Goal: Information Seeking & Learning: Learn about a topic

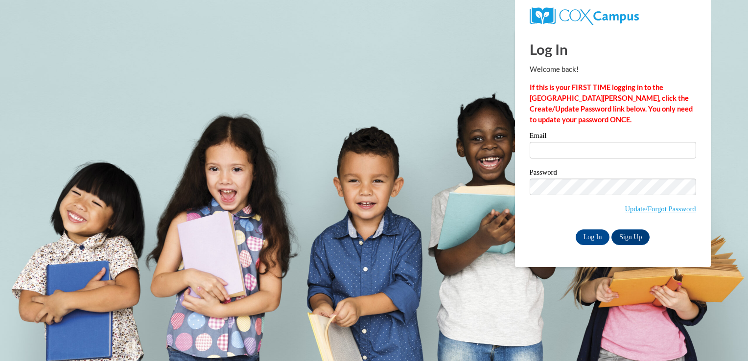
type input "[EMAIL_ADDRESS][DOMAIN_NAME]"
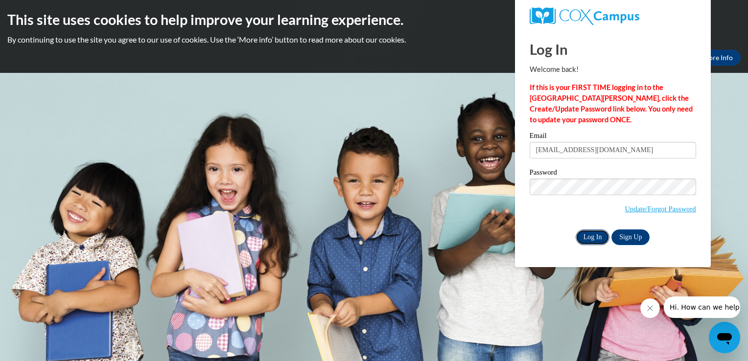
click at [581, 236] on input "Log In" at bounding box center [593, 238] width 34 height 16
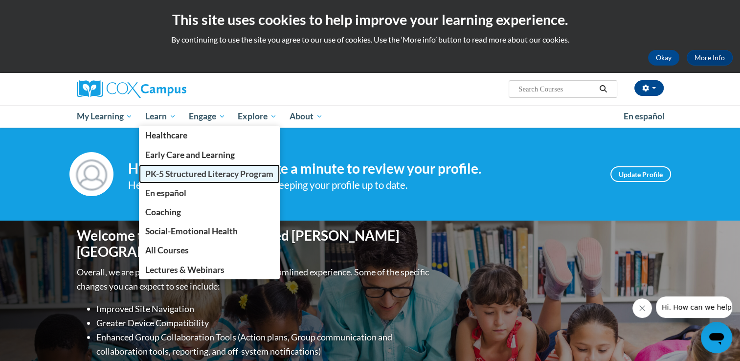
click at [186, 177] on span "PK-5 Structured Literacy Program" at bounding box center [209, 174] width 128 height 10
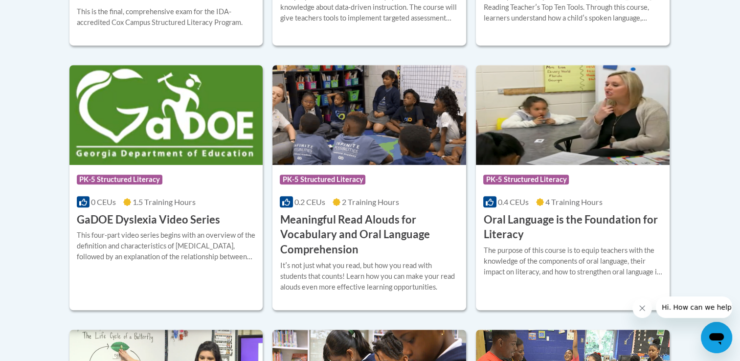
scroll to position [622, 0]
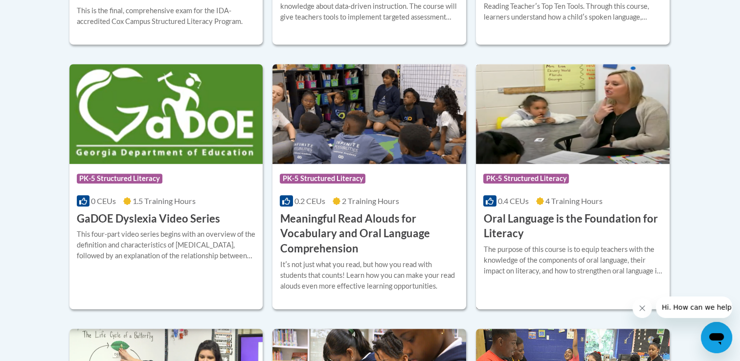
click at [505, 250] on div "The purpose of this course is to equip teachers with the knowledge of the compo…" at bounding box center [573, 260] width 179 height 32
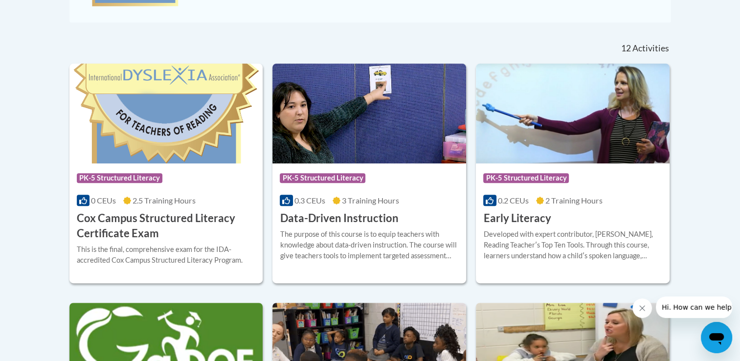
scroll to position [383, 0]
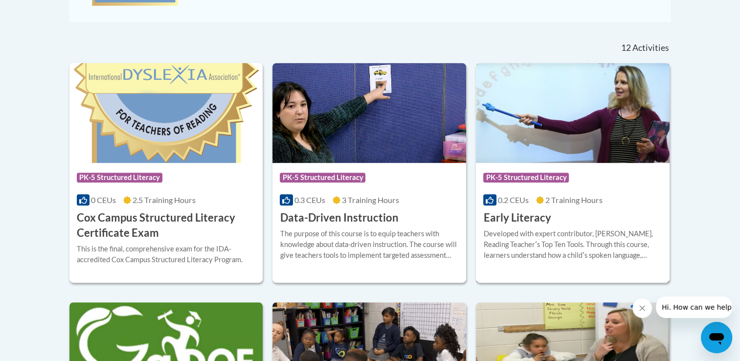
click at [571, 131] on img at bounding box center [573, 113] width 194 height 100
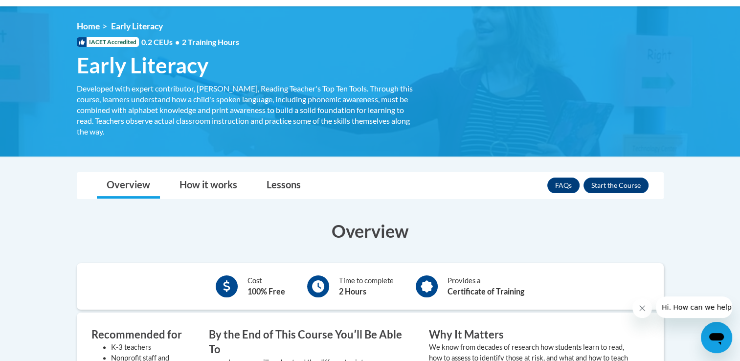
scroll to position [115, 0]
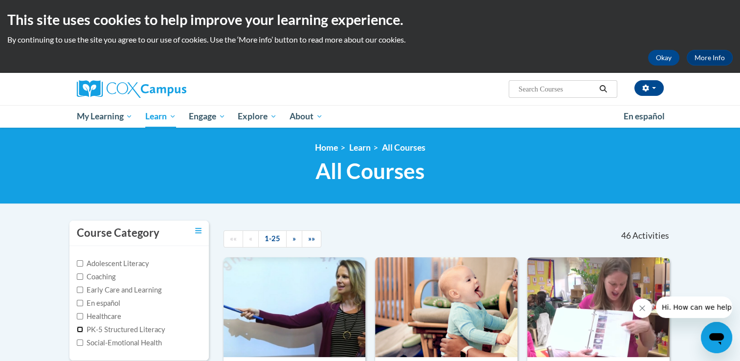
click at [81, 328] on input "PK-5 Structured Literacy" at bounding box center [80, 329] width 6 height 6
checkbox input "true"
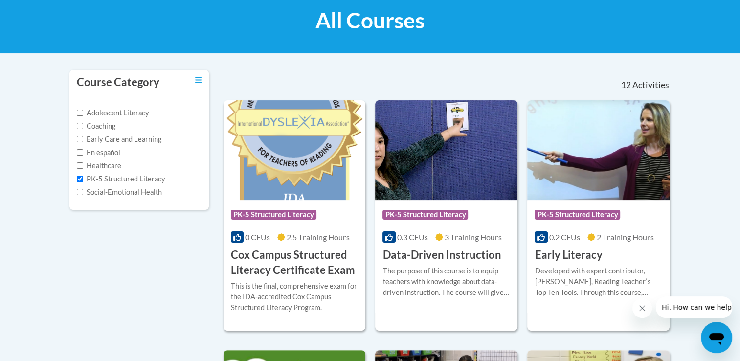
scroll to position [152, 0]
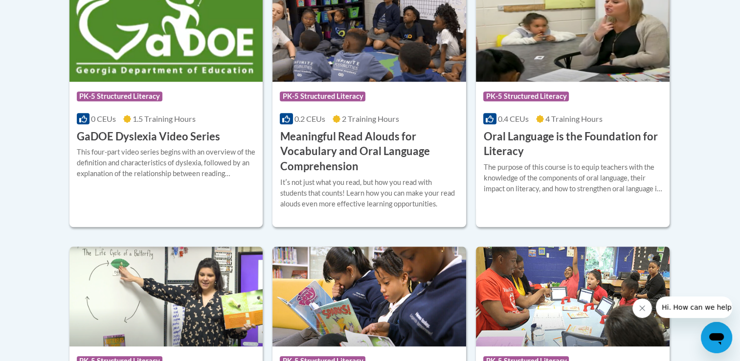
scroll to position [710, 0]
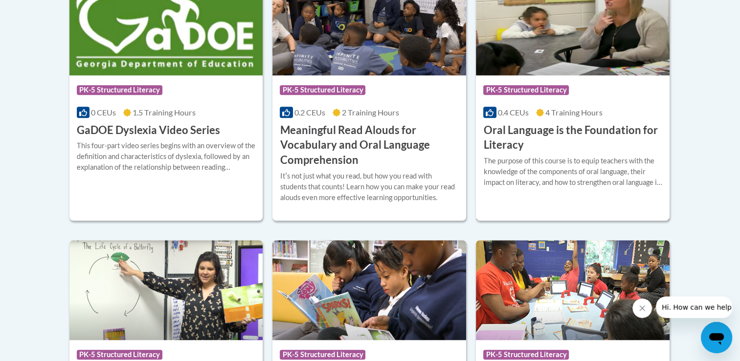
click at [587, 102] on div "Course Category: PK-5 Structured Literacy 0.4 CEUs 4 Training Hours COURSE Oral…" at bounding box center [573, 114] width 194 height 78
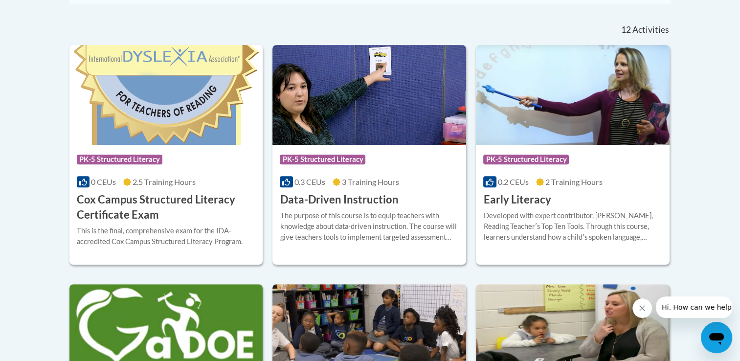
scroll to position [417, 0]
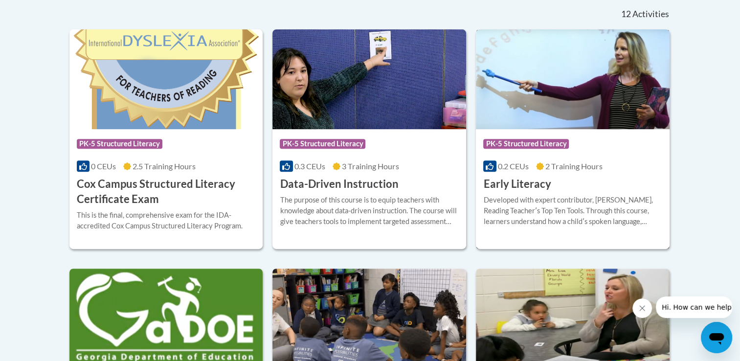
click at [526, 214] on div "Developed with expert contributor, Dr. Deborah Glaser, Reading Teacherʹs Top Te…" at bounding box center [573, 211] width 179 height 32
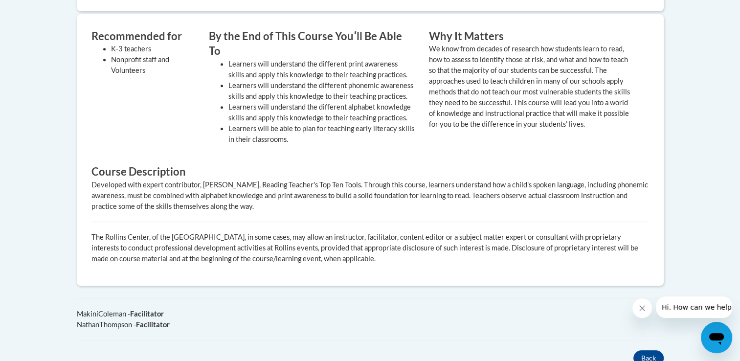
scroll to position [420, 0]
click at [705, 133] on body "This site uses cookies to help improve your learning experience. By continuing …" at bounding box center [370, 83] width 740 height 1006
click at [478, 350] on div "Back" at bounding box center [370, 358] width 602 height 16
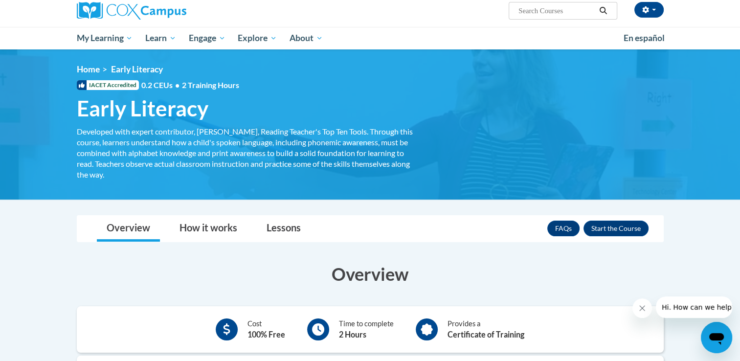
scroll to position [78, 0]
click at [629, 231] on button "Enroll" at bounding box center [616, 229] width 65 height 16
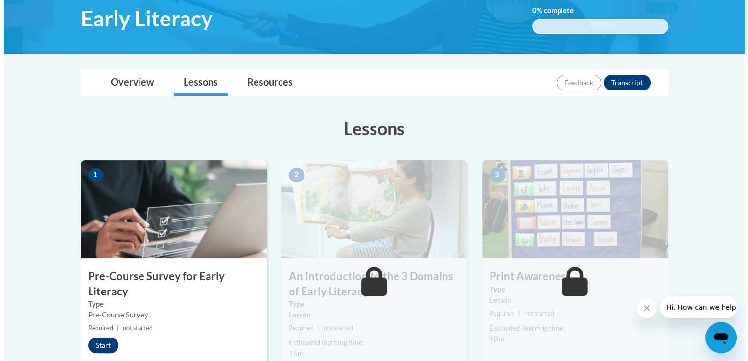
scroll to position [239, 0]
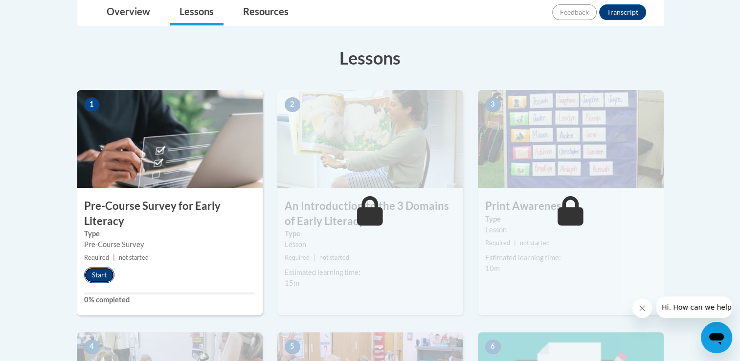
click at [97, 274] on button "Start" at bounding box center [99, 275] width 30 height 16
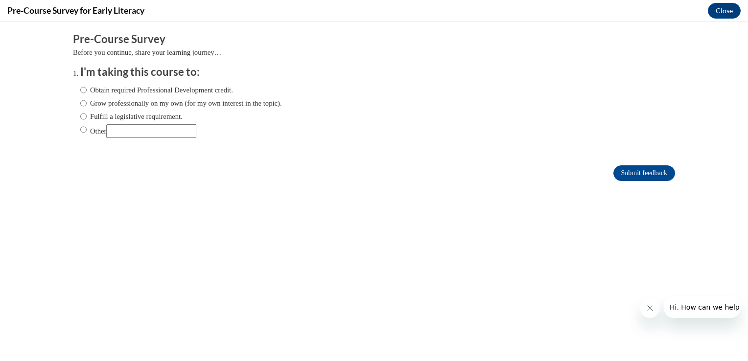
scroll to position [0, 0]
click at [154, 127] on input "Other" at bounding box center [151, 131] width 90 height 14
type input "College Course"
click at [613, 171] on input "Submit feedback" at bounding box center [644, 173] width 62 height 16
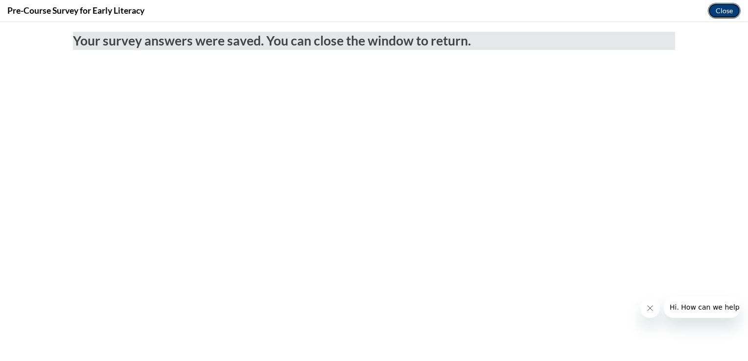
click at [710, 11] on button "Close" at bounding box center [724, 11] width 33 height 16
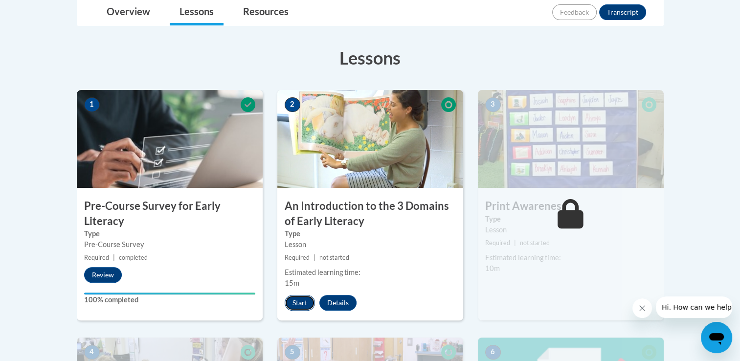
click at [306, 300] on button "Start" at bounding box center [300, 303] width 30 height 16
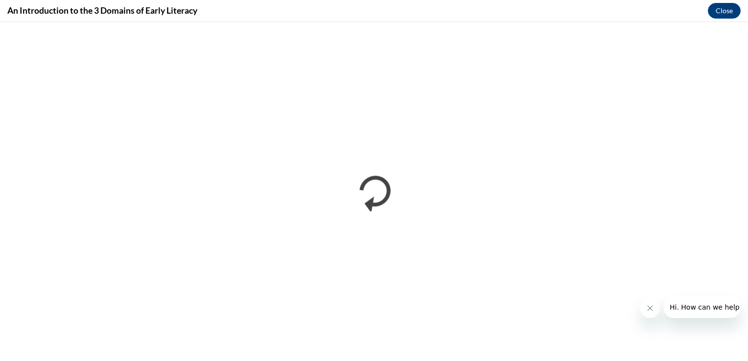
click at [651, 309] on icon "Close message from company" at bounding box center [650, 308] width 8 height 8
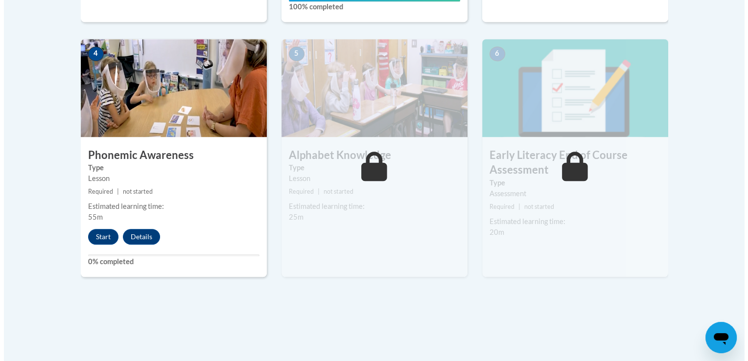
scroll to position [576, 0]
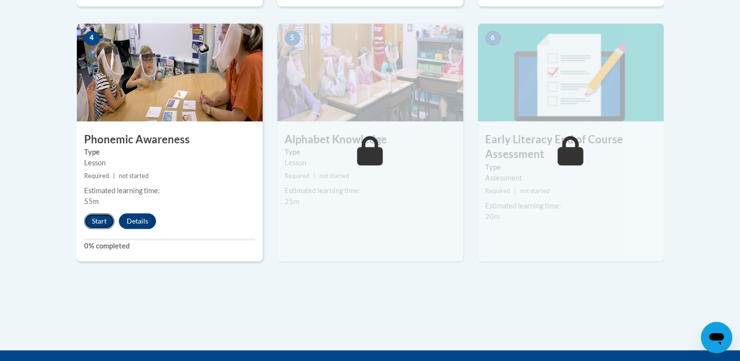
click at [101, 225] on button "Start" at bounding box center [99, 221] width 30 height 16
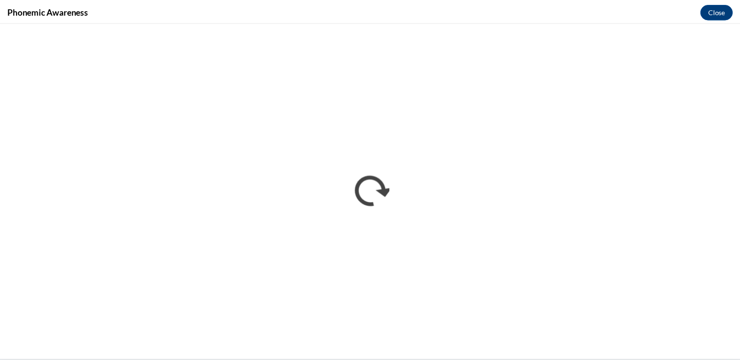
scroll to position [0, 0]
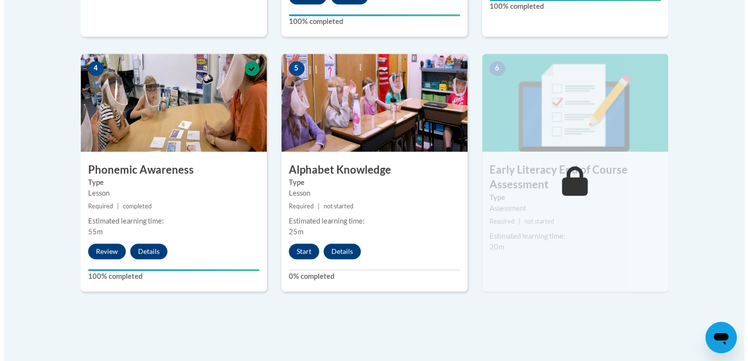
scroll to position [544, 0]
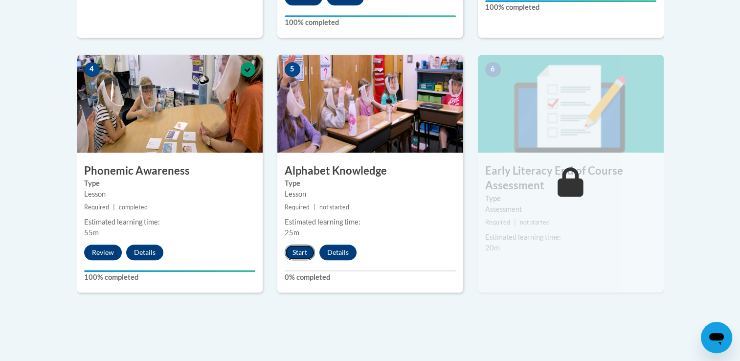
click at [293, 254] on button "Start" at bounding box center [300, 253] width 30 height 16
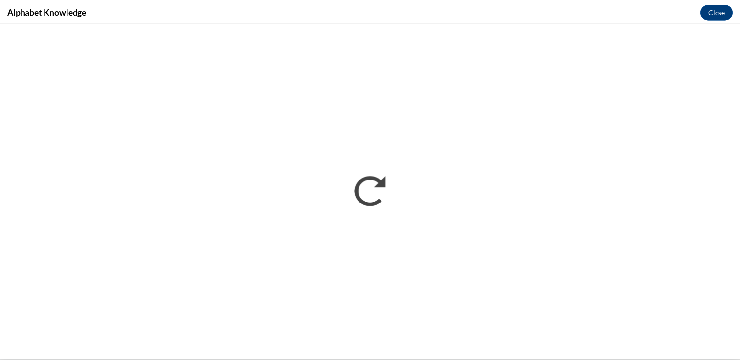
scroll to position [0, 0]
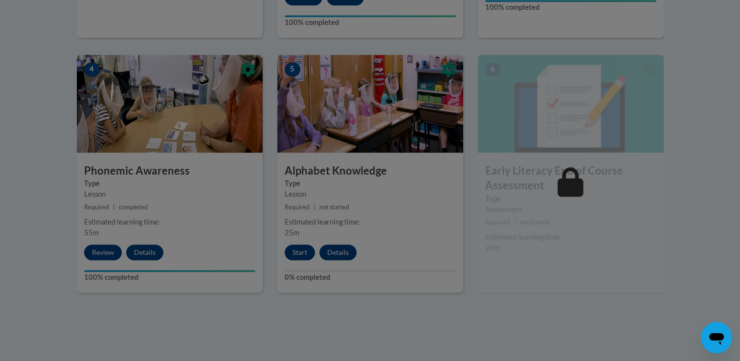
drag, startPoint x: 301, startPoint y: 9, endPoint x: 692, endPoint y: 62, distance: 394.2
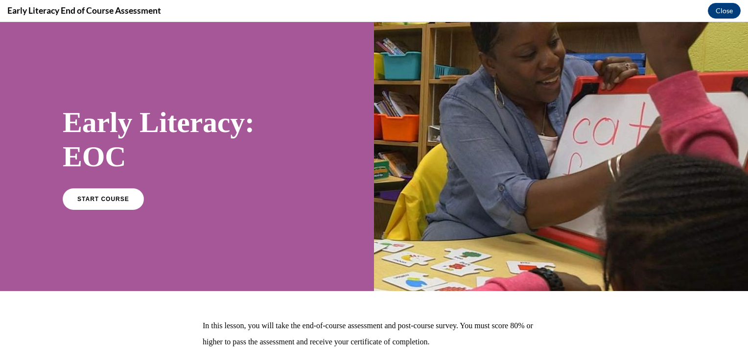
scroll to position [71, 0]
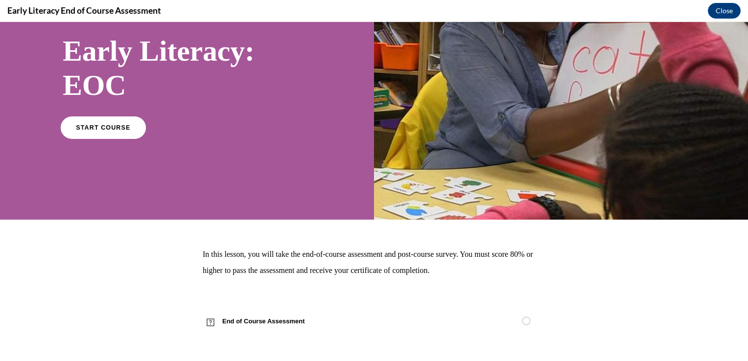
click at [103, 124] on span "START COURSE" at bounding box center [103, 127] width 54 height 7
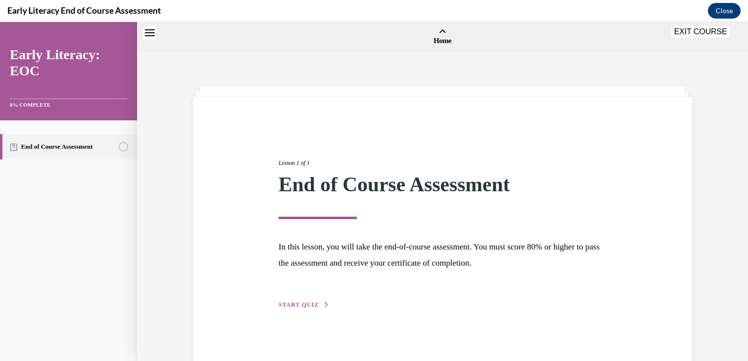
scroll to position [30, 0]
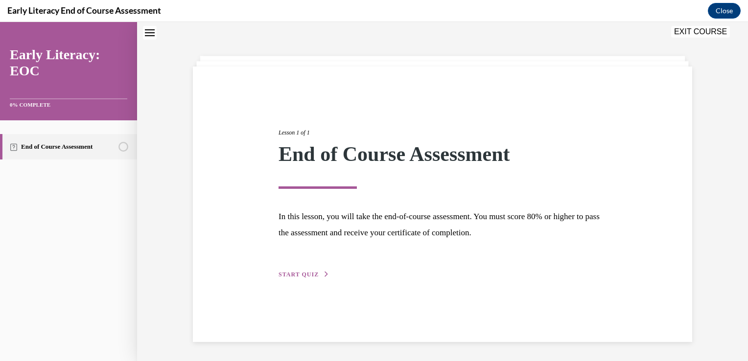
click at [313, 276] on button "START QUIZ" at bounding box center [303, 274] width 51 height 9
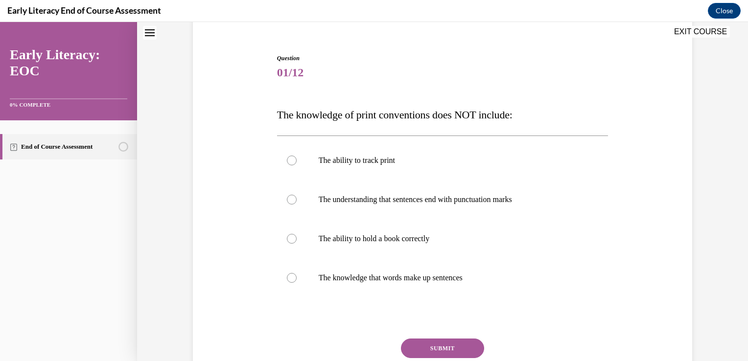
scroll to position [83, 0]
click at [313, 273] on div at bounding box center [442, 276] width 331 height 39
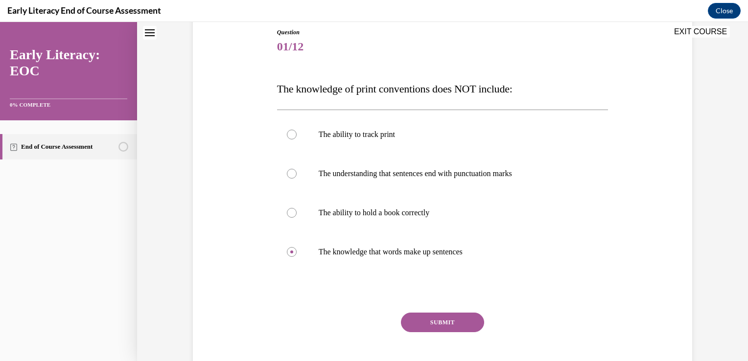
scroll to position [109, 0]
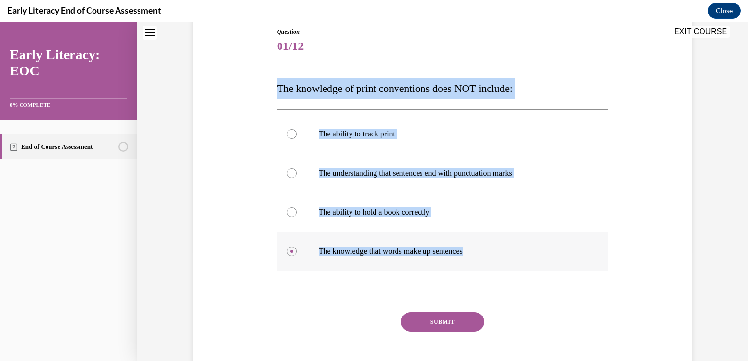
drag, startPoint x: 266, startPoint y: 92, endPoint x: 484, endPoint y: 250, distance: 268.8
click at [484, 250] on div "Question 01/12 The knowledge of print conventions does NOT include: The ability…" at bounding box center [442, 195] width 504 height 394
copy div "The knowledge of print conventions does NOT include: The ability to track print…"
click at [287, 214] on div at bounding box center [292, 213] width 10 height 10
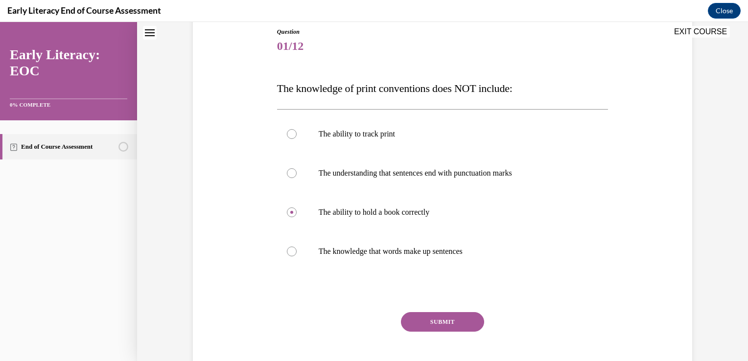
click at [429, 327] on button "SUBMIT" at bounding box center [442, 322] width 83 height 20
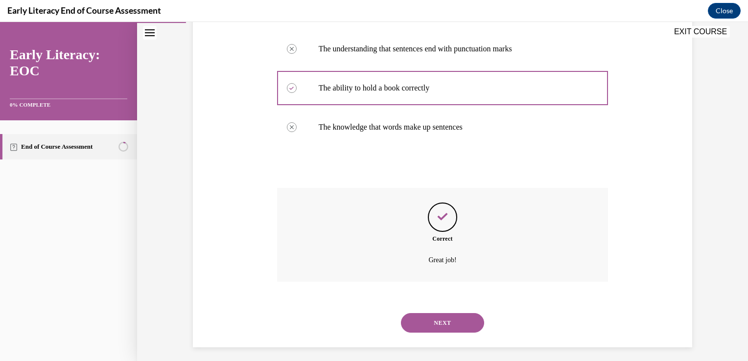
scroll to position [238, 0]
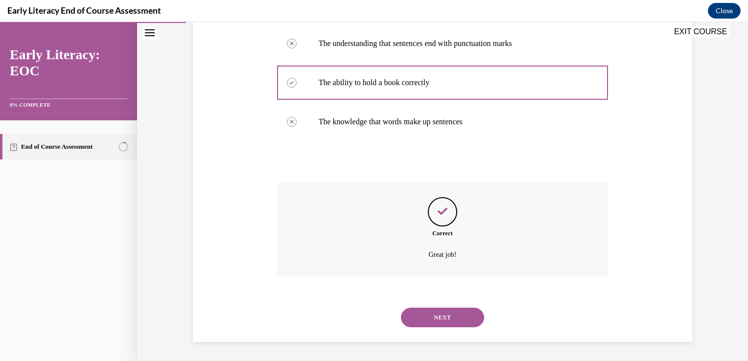
click at [420, 319] on button "NEXT" at bounding box center [442, 318] width 83 height 20
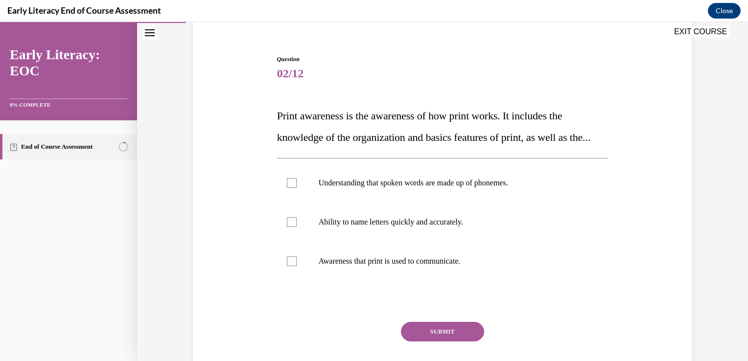
scroll to position [83, 0]
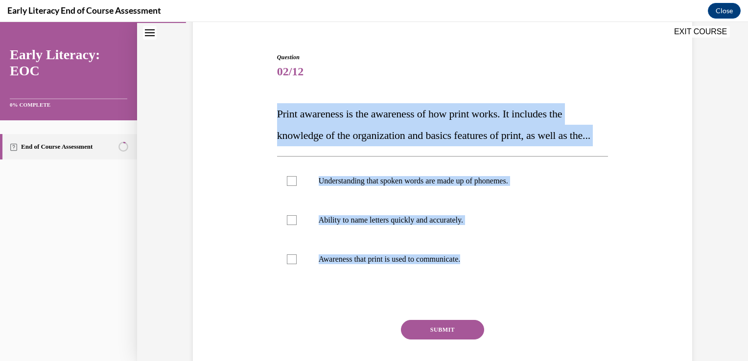
drag, startPoint x: 479, startPoint y: 281, endPoint x: 263, endPoint y: 107, distance: 277.8
click at [263, 107] on div "Question 02/12 Print awareness is the awareness of how print works. It includes…" at bounding box center [442, 211] width 504 height 377
copy div "Print awareness is the awareness of how print works. It includes the knowledge …"
click at [289, 264] on div at bounding box center [292, 259] width 10 height 10
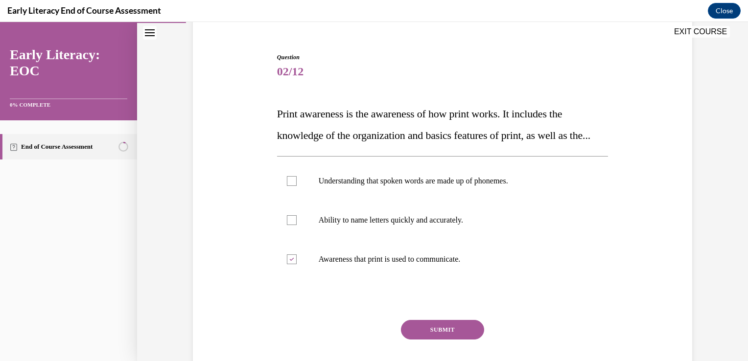
click at [437, 340] on button "SUBMIT" at bounding box center [442, 330] width 83 height 20
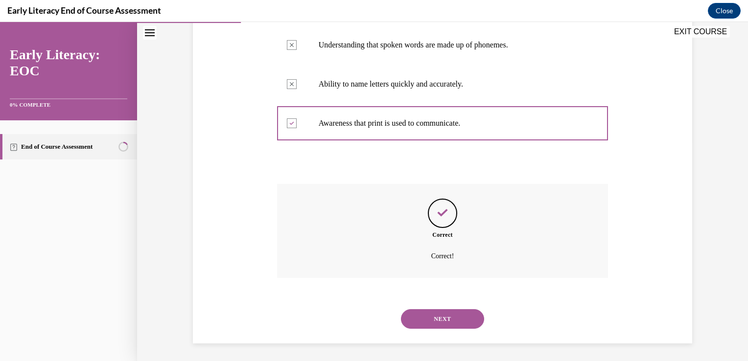
scroll to position [242, 0]
click at [439, 318] on button "NEXT" at bounding box center [442, 317] width 83 height 20
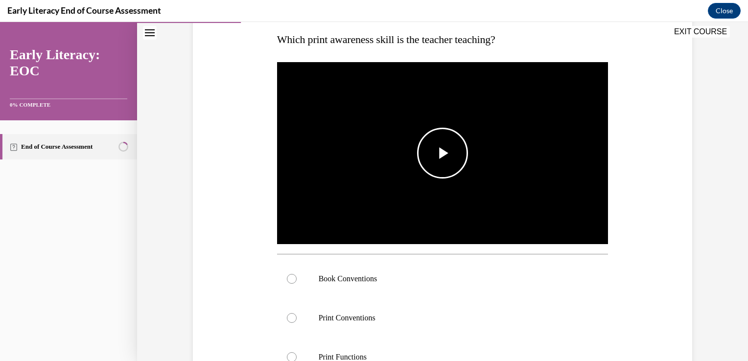
scroll to position [157, 0]
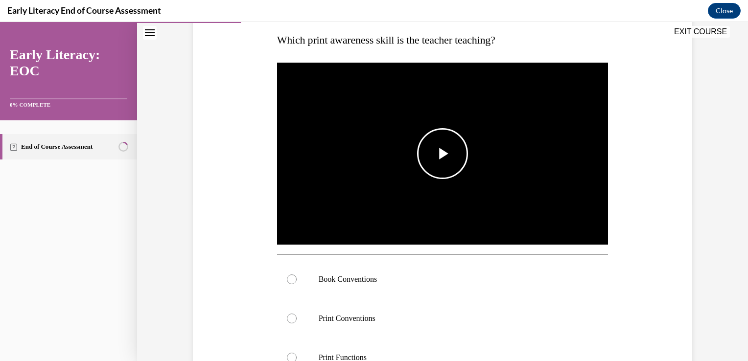
click at [442, 154] on span "Video player" at bounding box center [442, 154] width 0 height 0
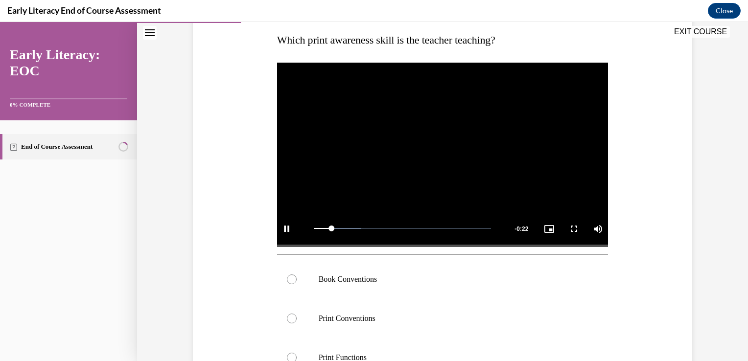
click at [390, 171] on video "Video player" at bounding box center [442, 154] width 331 height 186
click at [390, 267] on div at bounding box center [442, 279] width 331 height 39
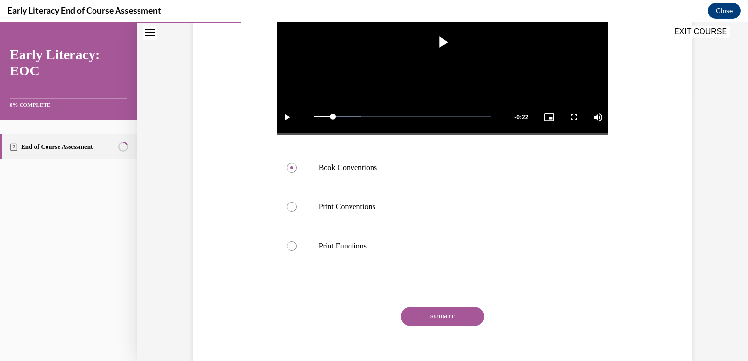
click at [420, 318] on button "SUBMIT" at bounding box center [442, 317] width 83 height 20
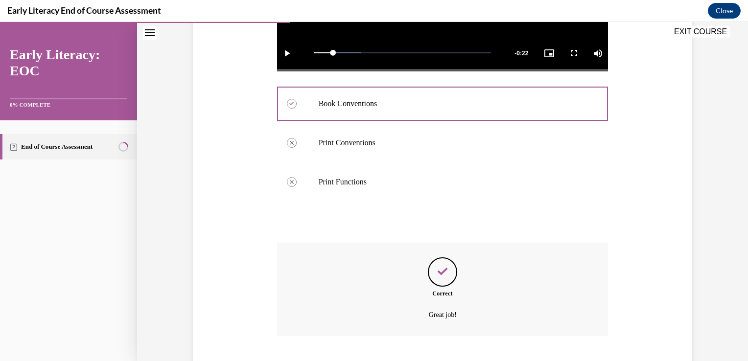
scroll to position [392, 0]
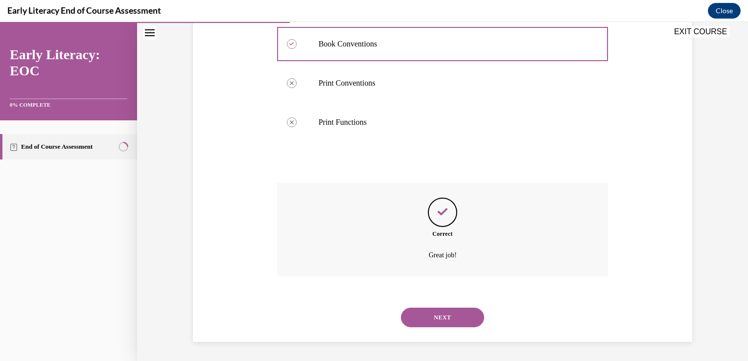
click at [423, 320] on button "NEXT" at bounding box center [442, 318] width 83 height 20
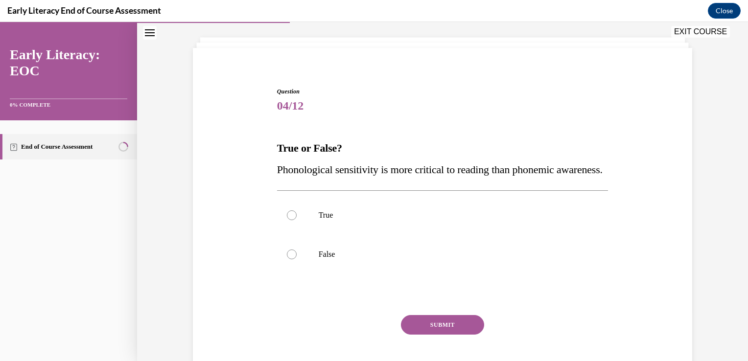
scroll to position [48, 0]
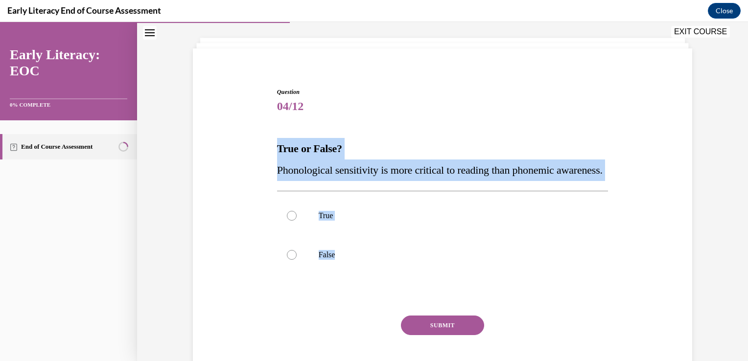
drag, startPoint x: 375, startPoint y: 273, endPoint x: 262, endPoint y: 159, distance: 160.9
click at [262, 159] on div "Question 04/12 True or False? Phonological sensitivity is more critical to read…" at bounding box center [442, 227] width 504 height 338
copy div "True or False? Phonological sensitivity is more critical to reading than phonem…"
click at [287, 260] on div at bounding box center [292, 255] width 10 height 10
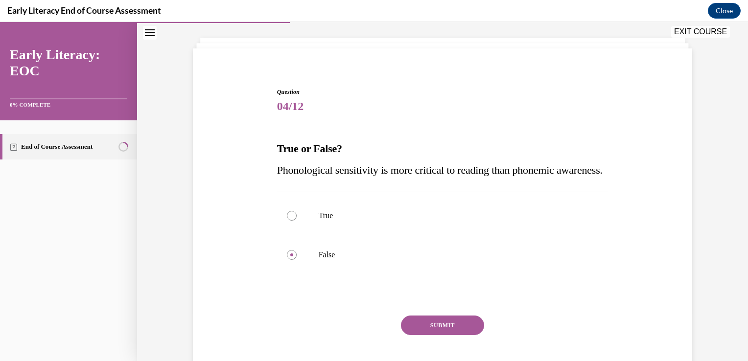
click at [423, 335] on button "SUBMIT" at bounding box center [442, 326] width 83 height 20
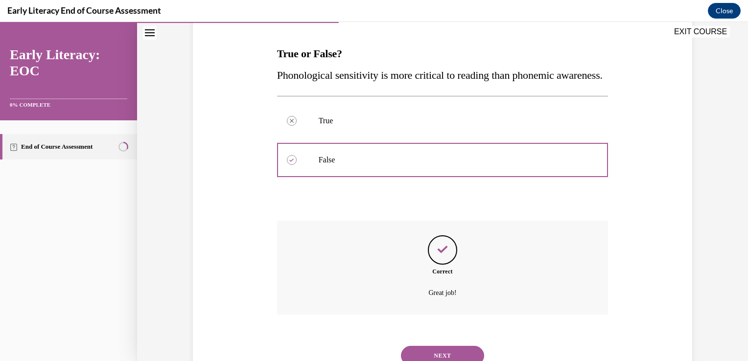
scroll to position [203, 0]
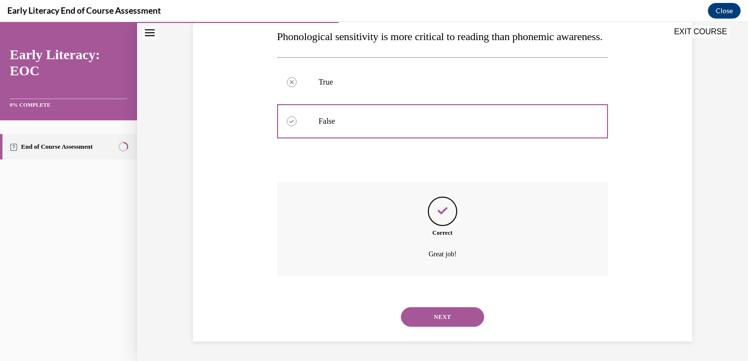
click at [436, 318] on button "NEXT" at bounding box center [442, 317] width 83 height 20
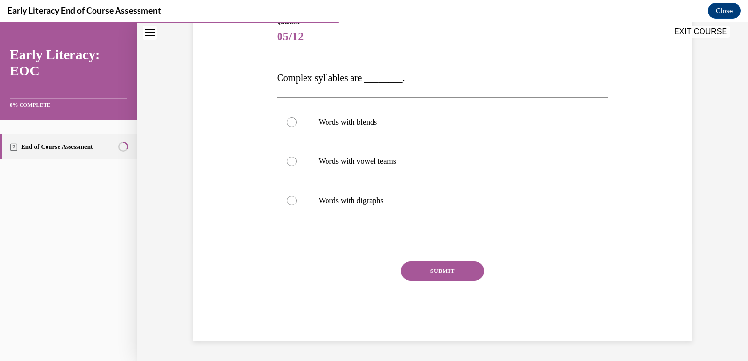
scroll to position [109, 0]
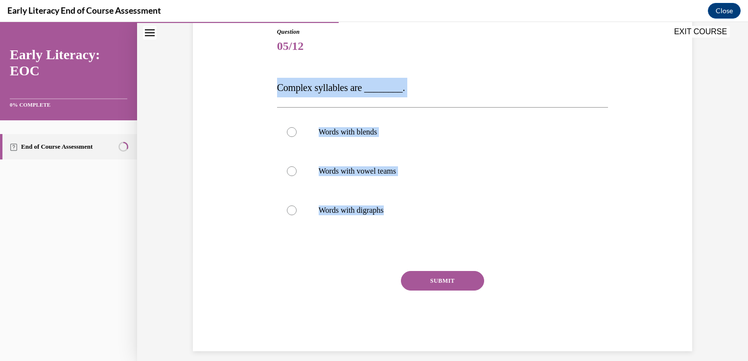
drag, startPoint x: 388, startPoint y: 214, endPoint x: 264, endPoint y: 87, distance: 177.9
click at [264, 87] on div "Question 05/12 Complex syllables are ________. Words with blends Words with vow…" at bounding box center [442, 174] width 504 height 353
copy div "Complex syllables are ________. Words with blends Words with vowel teams Words …"
click at [282, 172] on div at bounding box center [442, 171] width 331 height 39
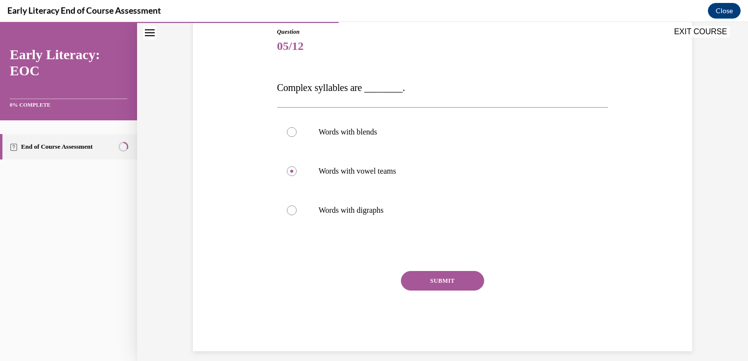
click at [440, 279] on button "SUBMIT" at bounding box center [442, 281] width 83 height 20
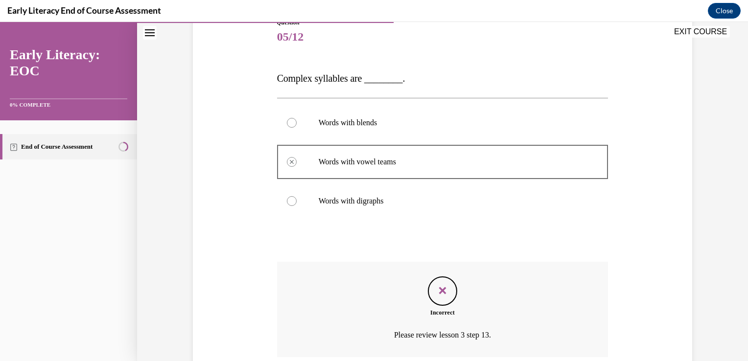
scroll to position [199, 0]
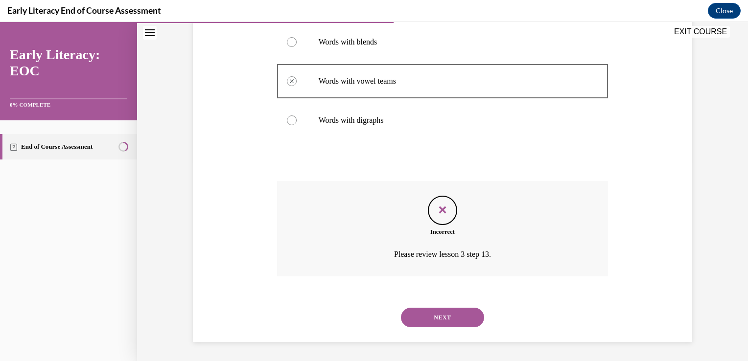
click at [439, 318] on button "NEXT" at bounding box center [442, 318] width 83 height 20
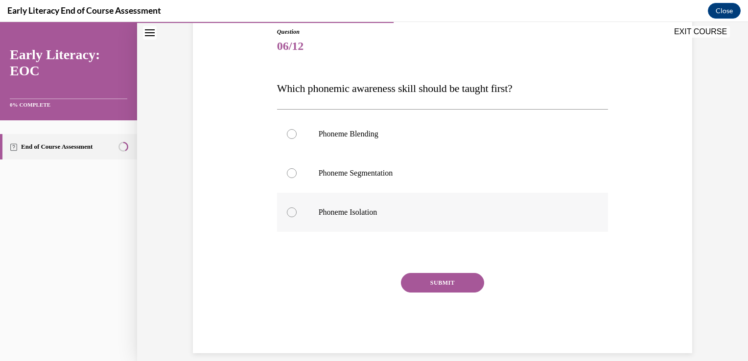
click at [450, 199] on div at bounding box center [442, 212] width 331 height 39
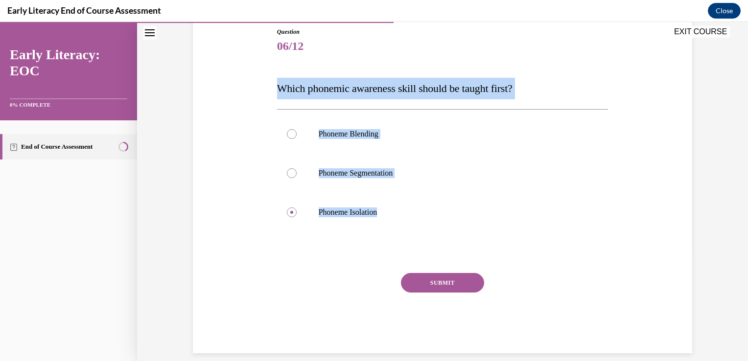
drag, startPoint x: 395, startPoint y: 214, endPoint x: 264, endPoint y: 93, distance: 179.1
click at [264, 93] on div "Question 06/12 Which phonemic awareness skill should be taught first? Phoneme B…" at bounding box center [442, 175] width 504 height 355
copy div "Which phonemic awareness skill should be taught first? Phoneme Blending Phoneme…"
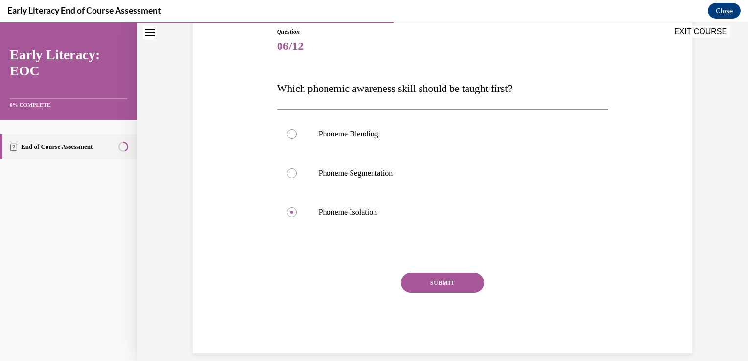
click at [397, 279] on div "SUBMIT" at bounding box center [442, 297] width 331 height 49
click at [405, 279] on button "SUBMIT" at bounding box center [442, 283] width 83 height 20
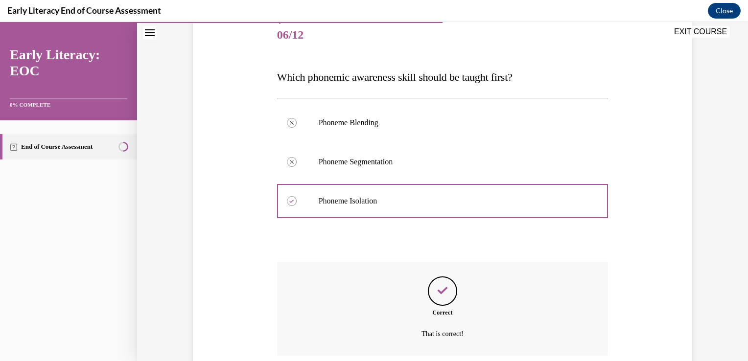
scroll to position [199, 0]
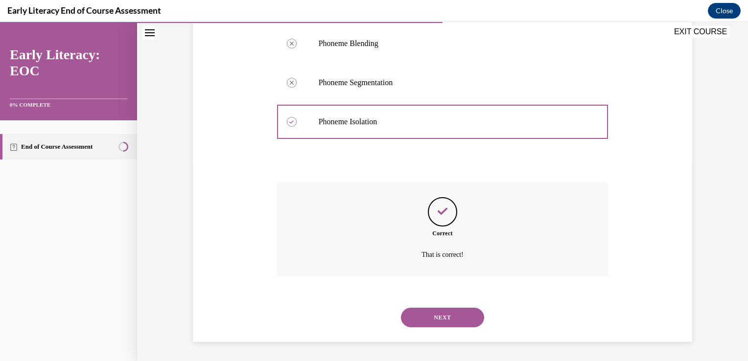
click at [439, 313] on button "NEXT" at bounding box center [442, 318] width 83 height 20
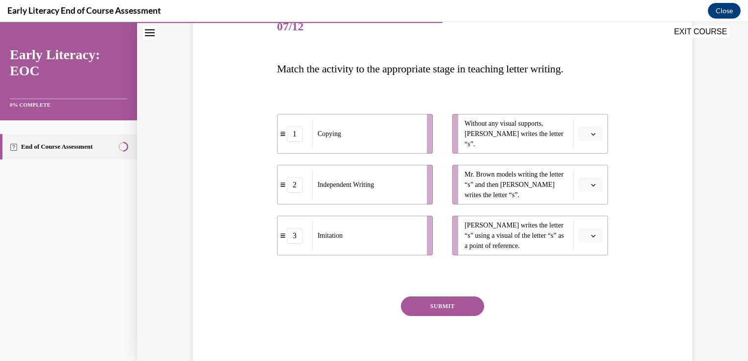
scroll to position [129, 0]
drag, startPoint x: 524, startPoint y: 140, endPoint x: 439, endPoint y: 166, distance: 89.2
click at [442, 166] on ul "Without any visual supports, Tina writes the letter “s”. Mr. Brown models writi…" at bounding box center [524, 184] width 165 height 141
drag, startPoint x: 439, startPoint y: 166, endPoint x: 442, endPoint y: 173, distance: 7.9
click at [442, 173] on ul "Without any visual supports, Tina writes the letter “s”. Mr. Brown models writi…" at bounding box center [524, 184] width 165 height 141
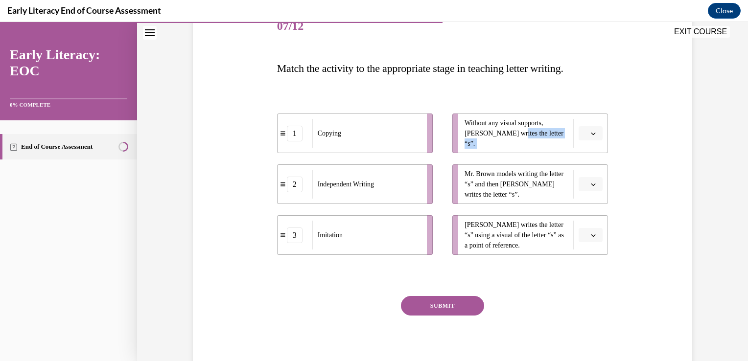
drag, startPoint x: 491, startPoint y: 150, endPoint x: 440, endPoint y: 167, distance: 53.5
click at [442, 167] on ul "Without any visual supports, Tina writes the letter “s”. Mr. Brown models writi…" at bounding box center [524, 184] width 165 height 141
click at [591, 135] on icon "button" at bounding box center [593, 133] width 5 height 5
click at [584, 192] on span "2" at bounding box center [582, 194] width 3 height 8
click at [585, 185] on button "button" at bounding box center [590, 184] width 24 height 15
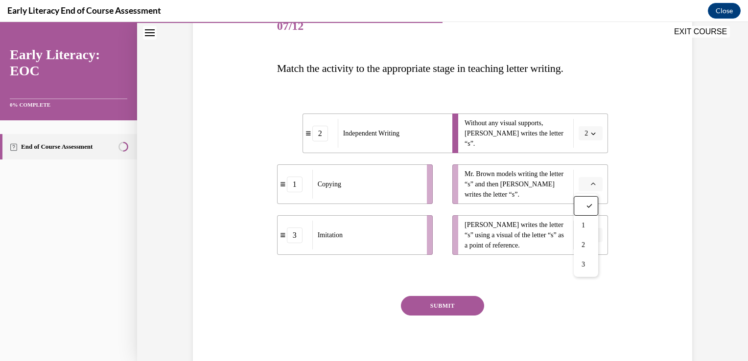
click at [585, 185] on button "button" at bounding box center [590, 184] width 24 height 15
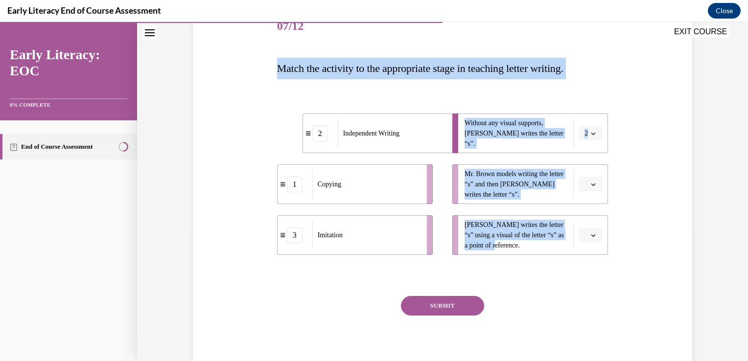
drag, startPoint x: 501, startPoint y: 244, endPoint x: 276, endPoint y: 65, distance: 288.0
click at [277, 65] on div "Question 07/12 Match the activity to the appropriate stage in teaching letter w…" at bounding box center [442, 191] width 331 height 369
copy div "Match the activity to the appropriate stage in teaching letter writing. 2 Indep…"
click at [290, 244] on li "3 Imitation" at bounding box center [355, 235] width 156 height 40
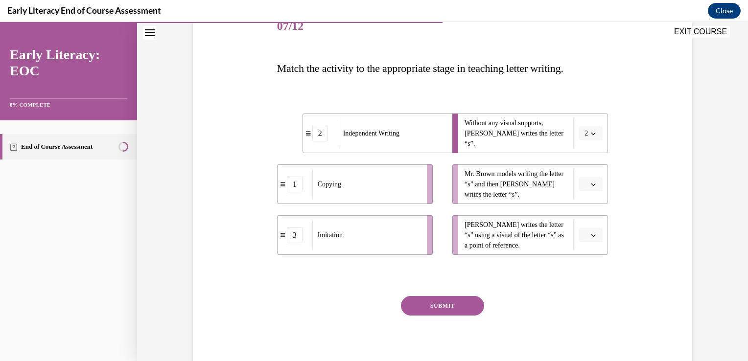
click at [302, 275] on div at bounding box center [442, 276] width 331 height 12
click at [591, 185] on icon "button" at bounding box center [593, 185] width 4 height 2
click at [591, 218] on div "1" at bounding box center [586, 226] width 24 height 20
click at [591, 236] on icon "button" at bounding box center [593, 235] width 5 height 5
click at [586, 314] on div "3" at bounding box center [586, 316] width 24 height 20
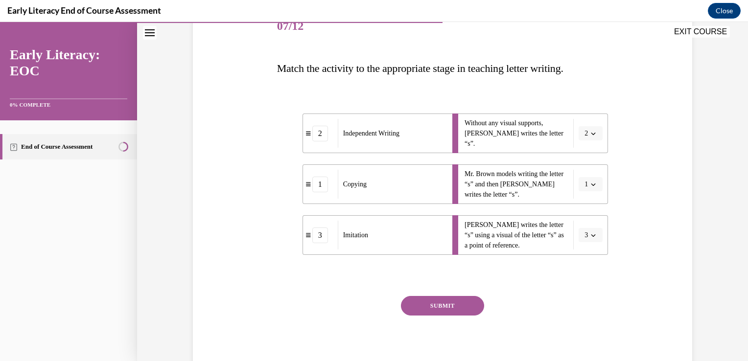
click at [589, 187] on button "1" at bounding box center [590, 184] width 24 height 15
click at [588, 264] on div "3" at bounding box center [584, 265] width 24 height 20
click at [594, 239] on button "button" at bounding box center [590, 235] width 24 height 15
click at [589, 274] on div "1" at bounding box center [586, 277] width 24 height 20
click at [458, 306] on button "SUBMIT" at bounding box center [442, 306] width 83 height 20
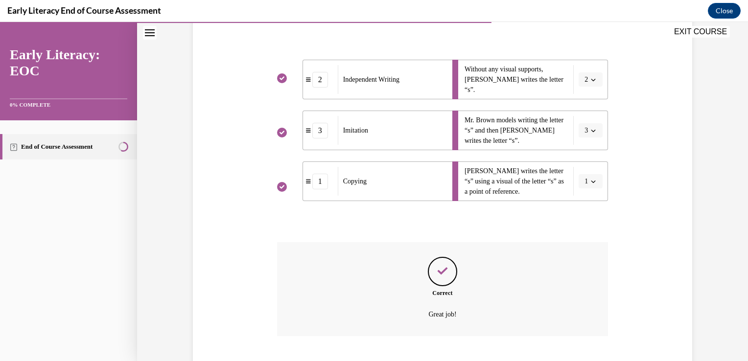
scroll to position [242, 0]
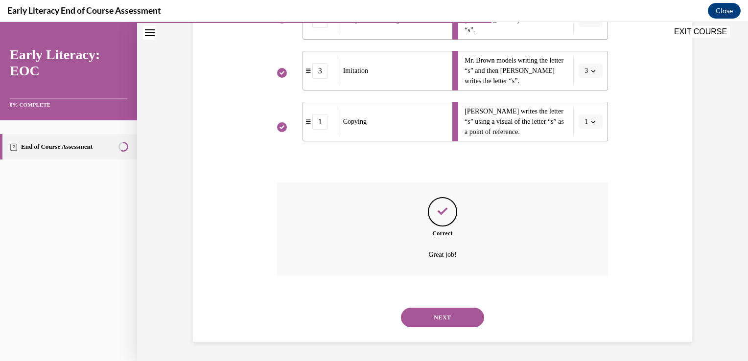
click at [456, 316] on button "NEXT" at bounding box center [442, 318] width 83 height 20
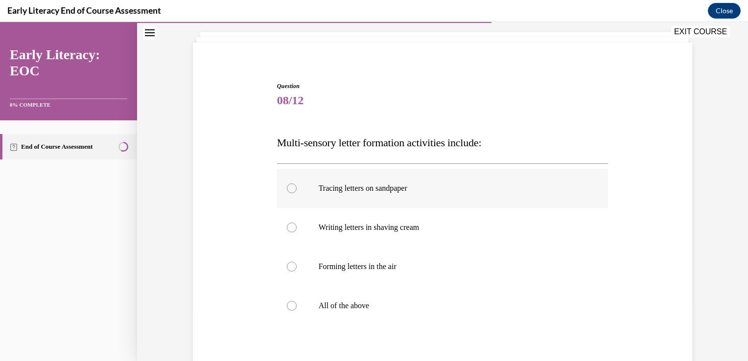
scroll to position [70, 0]
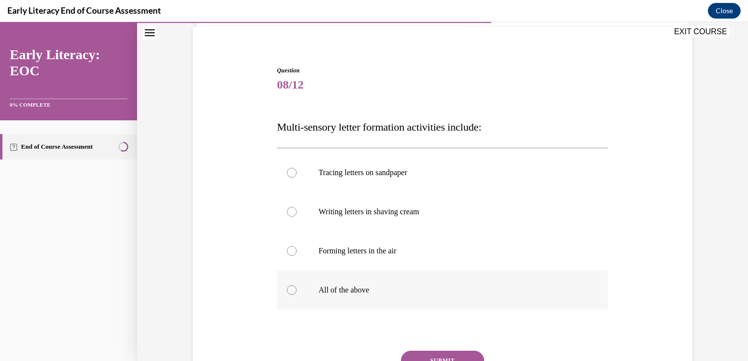
click at [422, 289] on p "All of the above" at bounding box center [451, 290] width 265 height 10
click at [439, 357] on button "SUBMIT" at bounding box center [442, 361] width 83 height 20
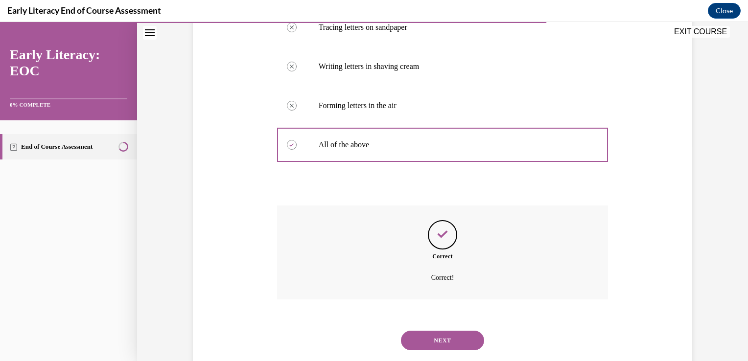
scroll to position [238, 0]
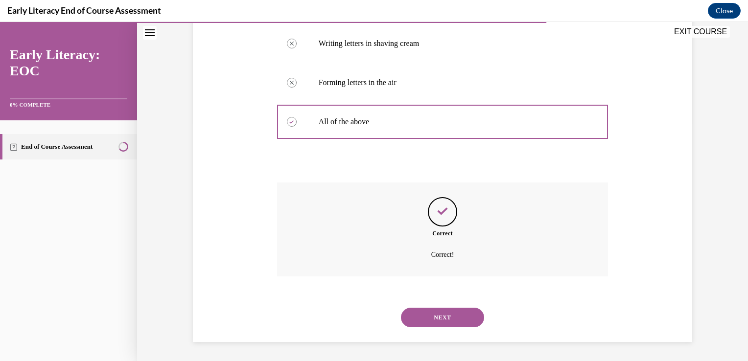
click at [435, 319] on button "NEXT" at bounding box center [442, 318] width 83 height 20
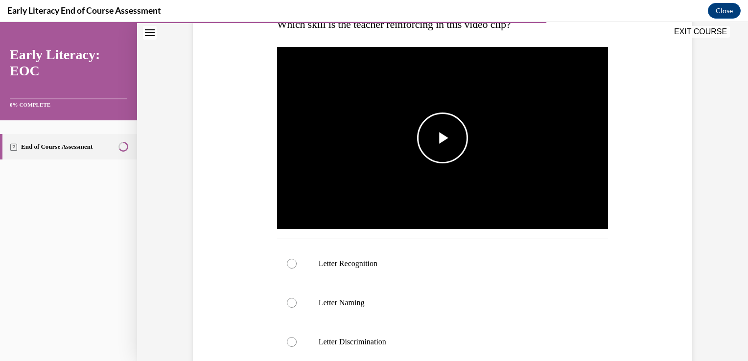
scroll to position [174, 0]
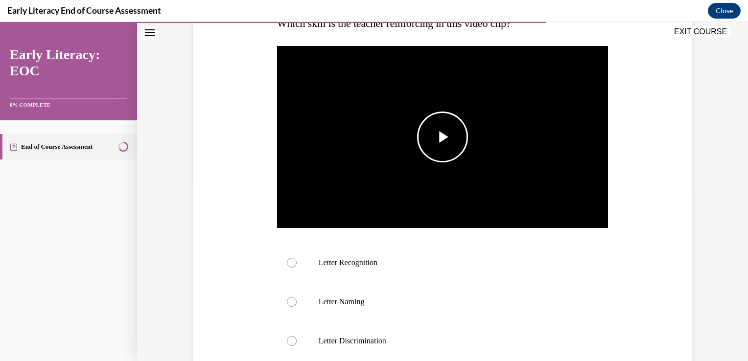
click at [442, 137] on span "Video player" at bounding box center [442, 137] width 0 height 0
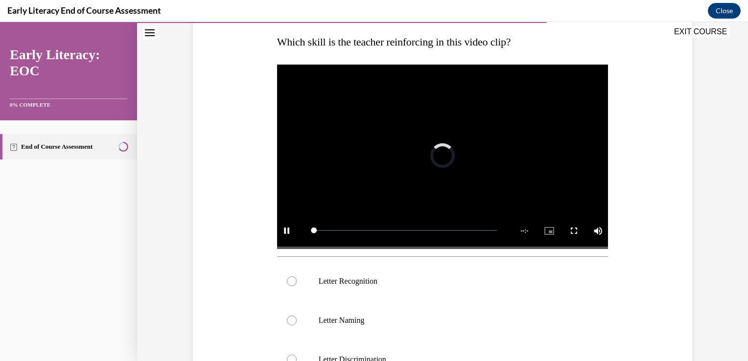
scroll to position [151, 0]
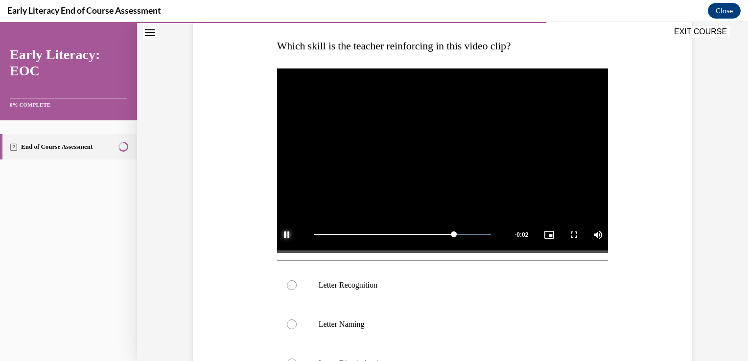
click at [282, 234] on span "Video player" at bounding box center [287, 234] width 20 height 0
click at [323, 233] on div "Loaded : 100.00% 0:00 0:04" at bounding box center [402, 234] width 187 height 37
click at [442, 160] on span "Video player" at bounding box center [442, 160] width 0 height 0
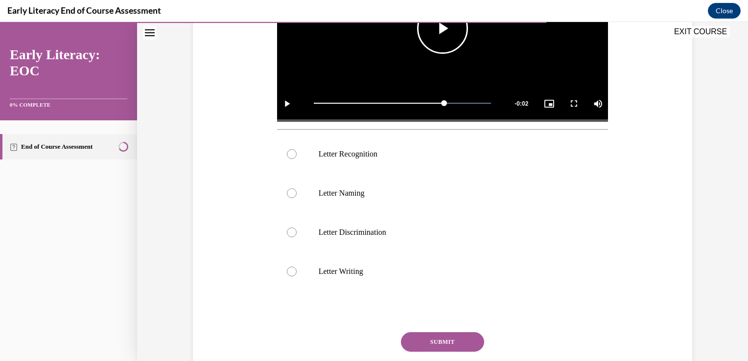
scroll to position [282, 0]
click at [479, 158] on p "Letter Recognition" at bounding box center [451, 154] width 265 height 10
click at [440, 340] on button "SUBMIT" at bounding box center [442, 342] width 83 height 20
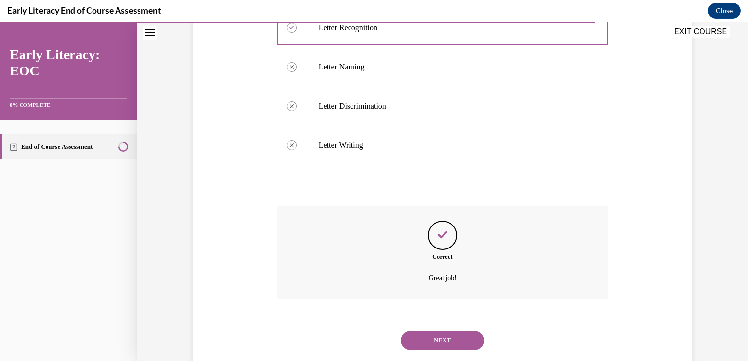
scroll to position [432, 0]
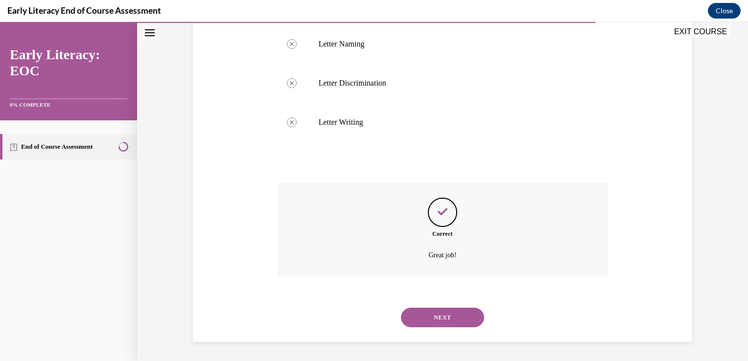
click at [444, 314] on button "NEXT" at bounding box center [442, 318] width 83 height 20
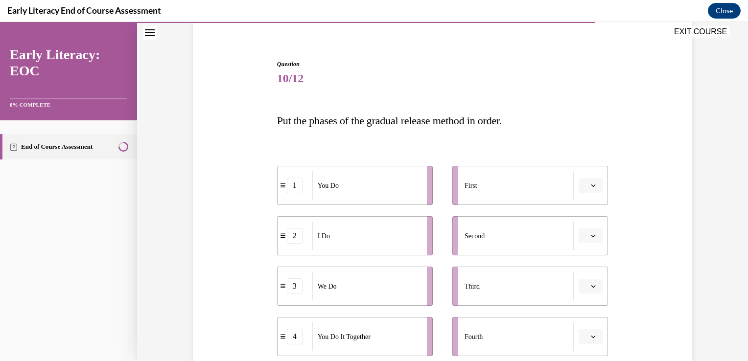
scroll to position [112, 0]
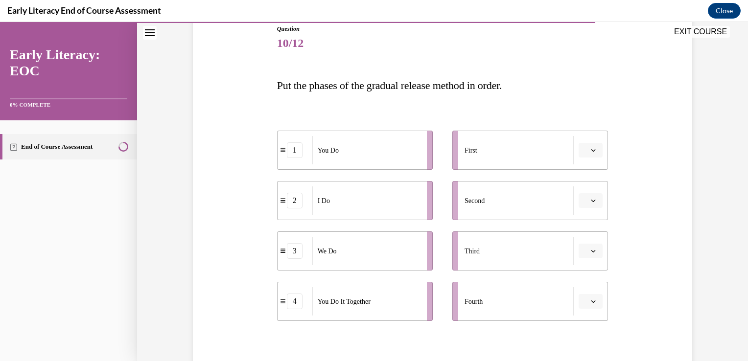
click at [584, 150] on span "Please select an option" at bounding box center [585, 150] width 3 height 10
click at [586, 207] on div "2" at bounding box center [586, 212] width 24 height 20
click at [589, 204] on button "button" at bounding box center [590, 200] width 24 height 15
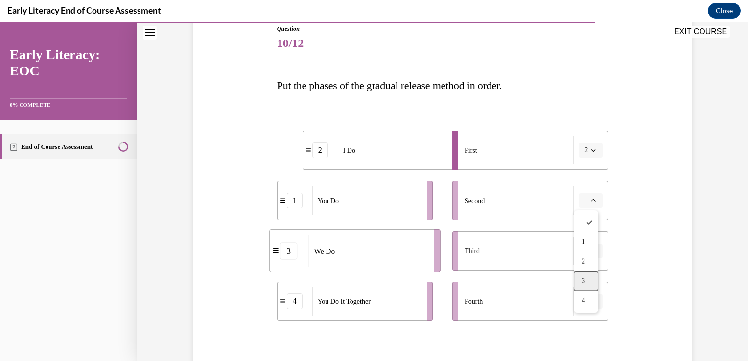
click at [587, 277] on div "3" at bounding box center [586, 282] width 24 height 20
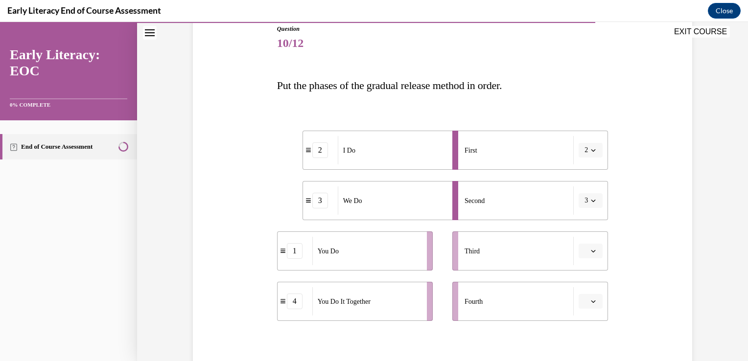
click at [592, 302] on icon "button" at bounding box center [593, 301] width 5 height 5
click at [583, 277] on span "4" at bounding box center [582, 280] width 3 height 8
click at [591, 302] on icon "button" at bounding box center [593, 301] width 5 height 5
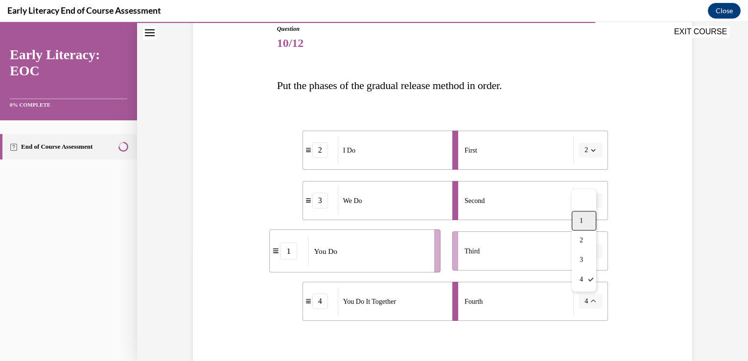
click at [579, 222] on div "1" at bounding box center [584, 221] width 24 height 20
click at [586, 255] on button "button" at bounding box center [590, 251] width 24 height 15
click at [583, 234] on div "4" at bounding box center [586, 229] width 24 height 20
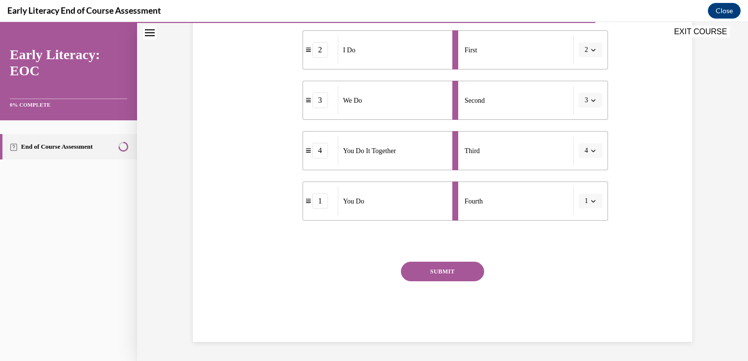
click at [450, 276] on button "SUBMIT" at bounding box center [442, 272] width 83 height 20
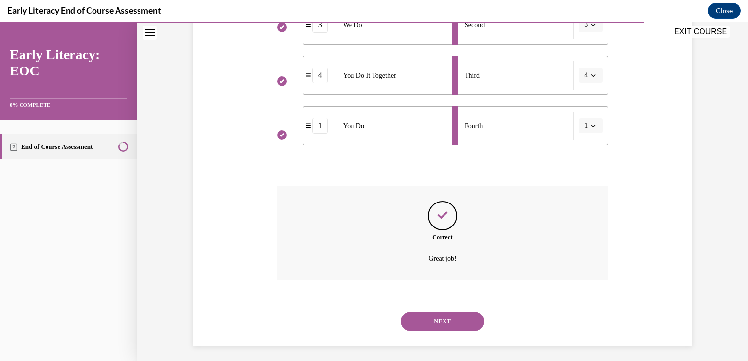
scroll to position [291, 0]
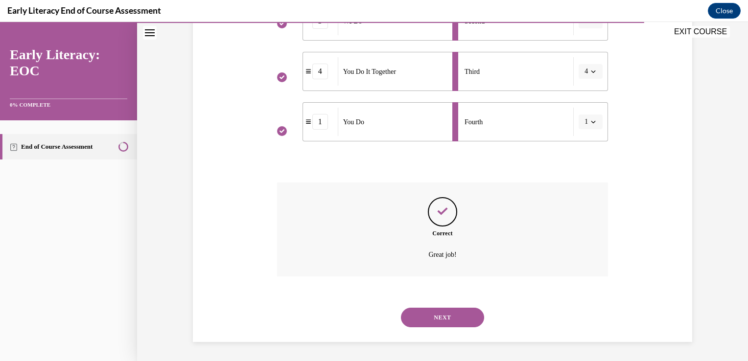
click at [448, 311] on button "NEXT" at bounding box center [442, 318] width 83 height 20
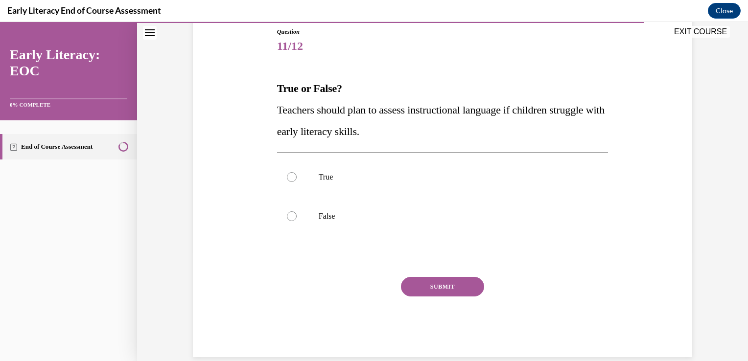
scroll to position [101, 0]
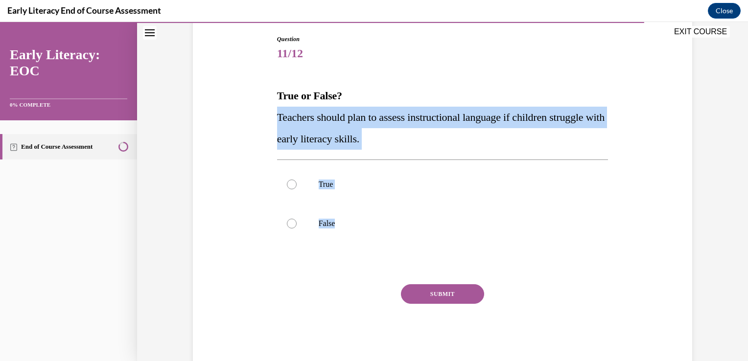
drag, startPoint x: 354, startPoint y: 227, endPoint x: 270, endPoint y: 123, distance: 132.9
click at [275, 123] on div "Question 11/12 True or False? Teachers should plan to assess instructional lang…" at bounding box center [443, 192] width 336 height 345
copy div "Teachers should plan to assess instructional language if children struggle with…"
click at [289, 191] on div at bounding box center [442, 184] width 331 height 39
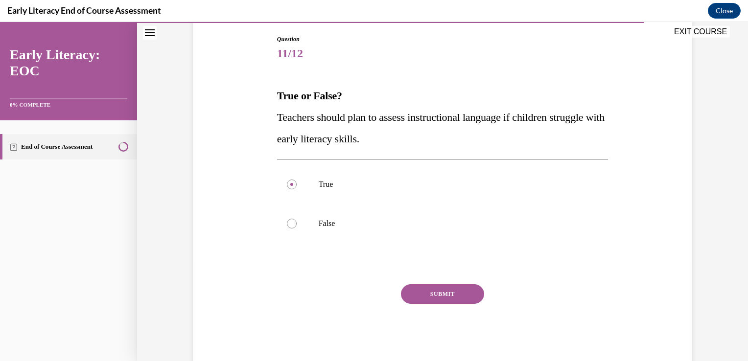
click at [436, 296] on button "SUBMIT" at bounding box center [442, 294] width 83 height 20
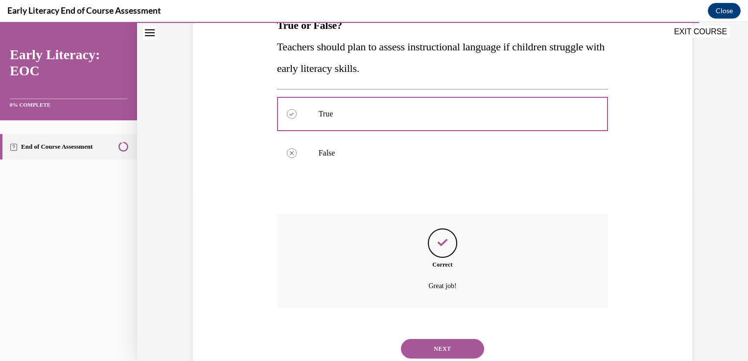
scroll to position [203, 0]
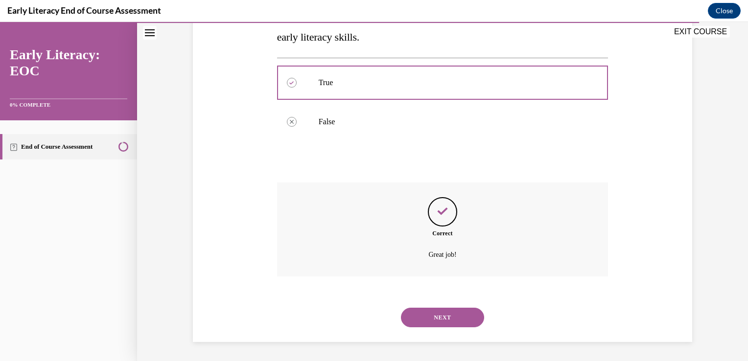
click at [426, 321] on button "NEXT" at bounding box center [442, 318] width 83 height 20
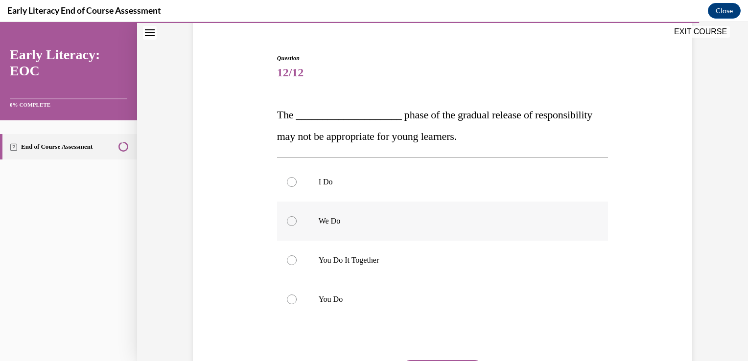
scroll to position [84, 0]
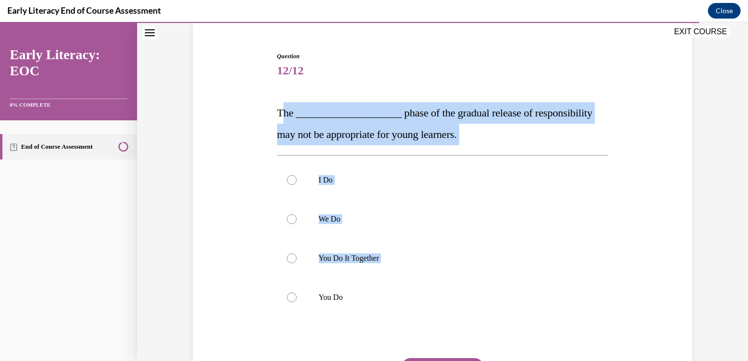
drag, startPoint x: 376, startPoint y: 281, endPoint x: 280, endPoint y: 96, distance: 207.9
click at [280, 96] on div "Question 12/12 The ____________________ phase of the gradual release of respons…" at bounding box center [442, 245] width 331 height 387
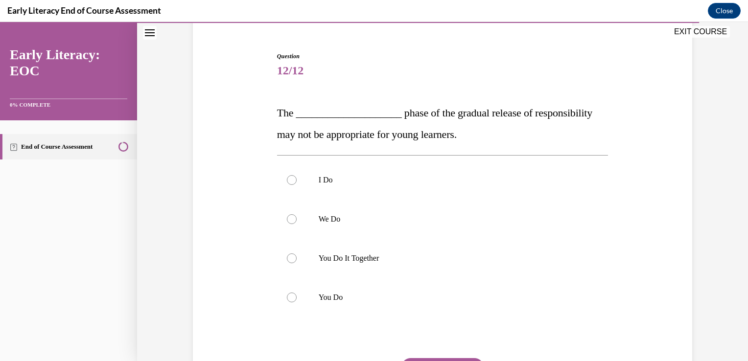
drag, startPoint x: 280, startPoint y: 96, endPoint x: 266, endPoint y: 107, distance: 17.1
click at [266, 107] on div "Question 12/12 The ____________________ phase of the gradual release of respons…" at bounding box center [442, 231] width 504 height 416
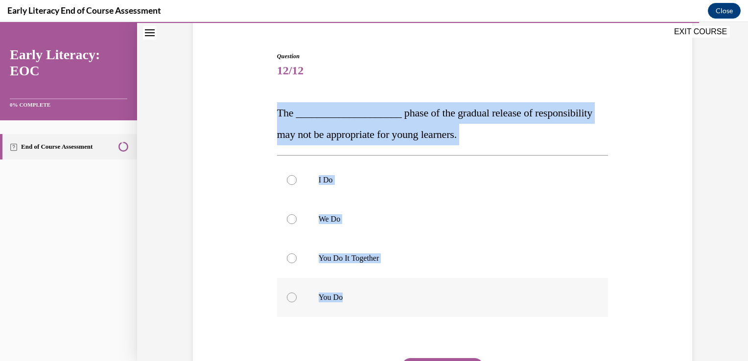
drag, startPoint x: 266, startPoint y: 107, endPoint x: 374, endPoint y: 301, distance: 222.8
click at [374, 301] on div "Question 12/12 The ____________________ phase of the gradual release of respons…" at bounding box center [442, 231] width 504 height 416
copy div "The ____________________ phase of the gradual release of responsibility may not…"
click at [289, 301] on div at bounding box center [292, 298] width 10 height 10
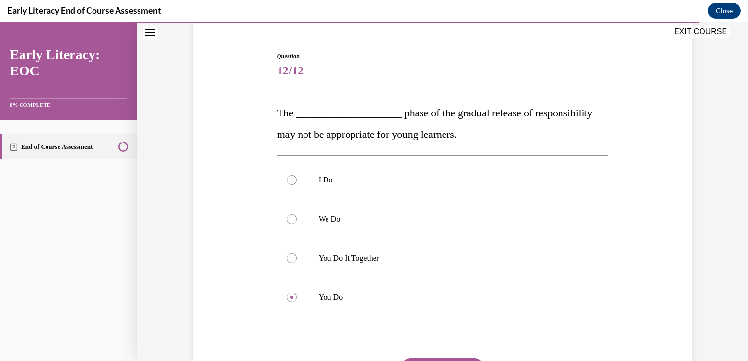
scroll to position [156, 0]
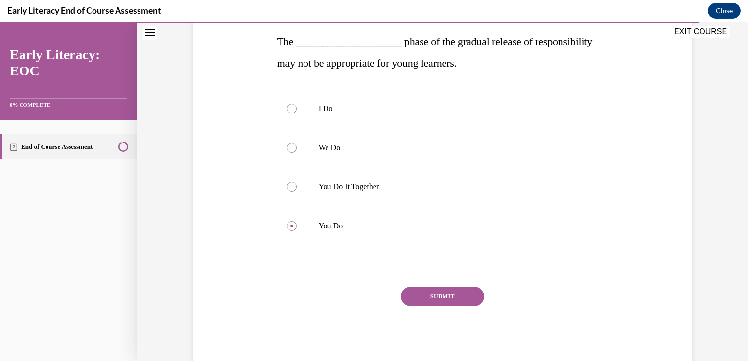
click at [440, 298] on button "SUBMIT" at bounding box center [442, 297] width 83 height 20
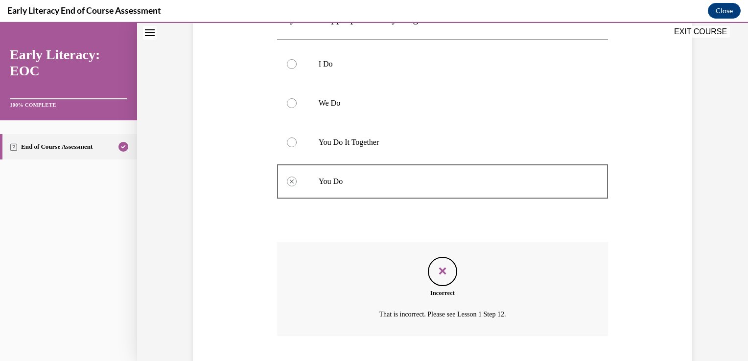
scroll to position [260, 0]
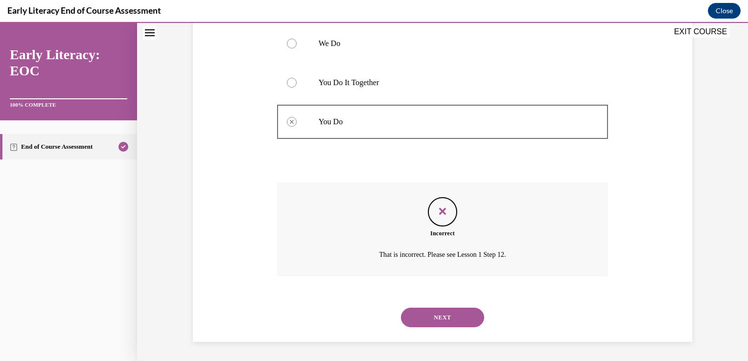
click at [441, 317] on button "NEXT" at bounding box center [442, 318] width 83 height 20
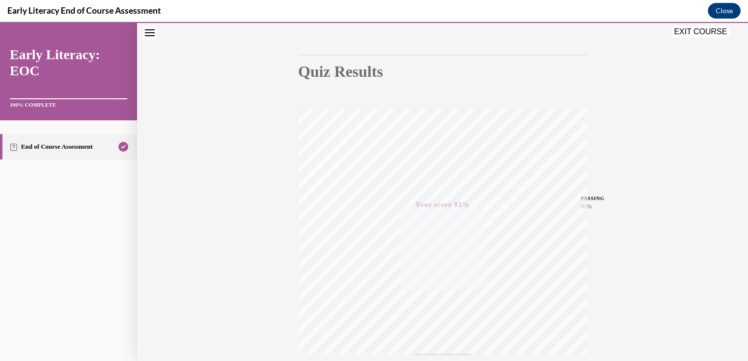
scroll to position [81, 0]
click at [689, 28] on button "EXIT COURSE" at bounding box center [700, 32] width 59 height 12
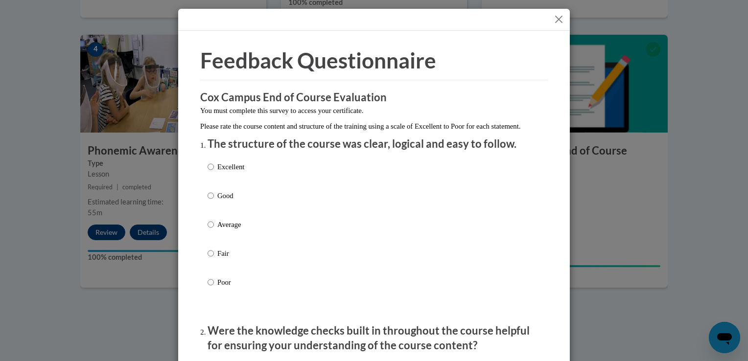
scroll to position [80, 0]
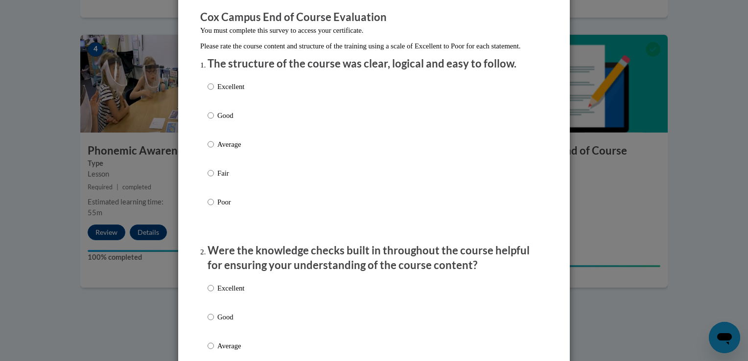
click at [244, 101] on div "Excellent Good Average Fair Poor" at bounding box center [374, 156] width 333 height 160
click at [211, 96] on label "Excellent" at bounding box center [226, 94] width 37 height 26
click at [211, 92] on input "Excellent" at bounding box center [211, 86] width 6 height 11
radio input "true"
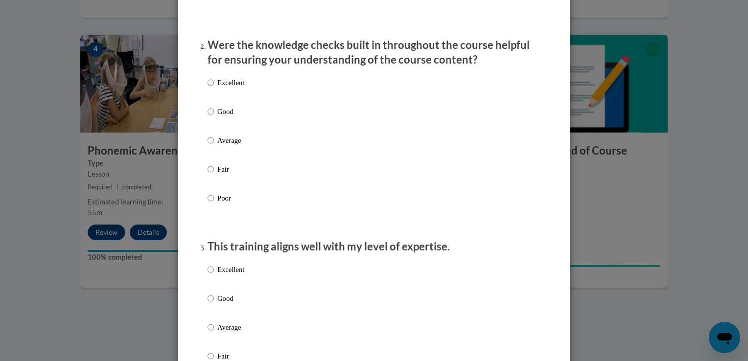
scroll to position [285, 0]
click at [211, 96] on label "Excellent" at bounding box center [226, 91] width 37 height 26
click at [211, 89] on input "Excellent" at bounding box center [211, 83] width 6 height 11
radio input "true"
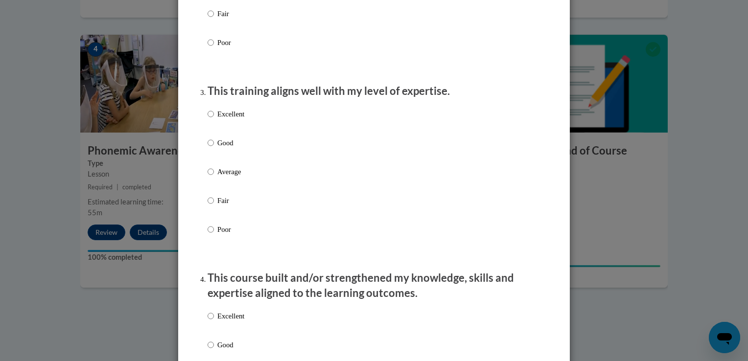
scroll to position [440, 0]
click at [208, 120] on input "Excellent" at bounding box center [211, 115] width 6 height 11
radio input "true"
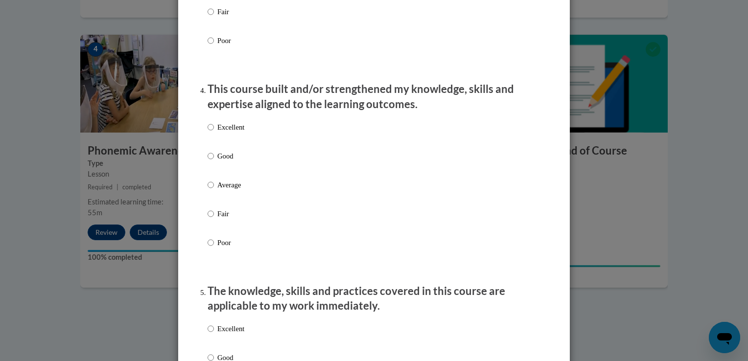
scroll to position [628, 0]
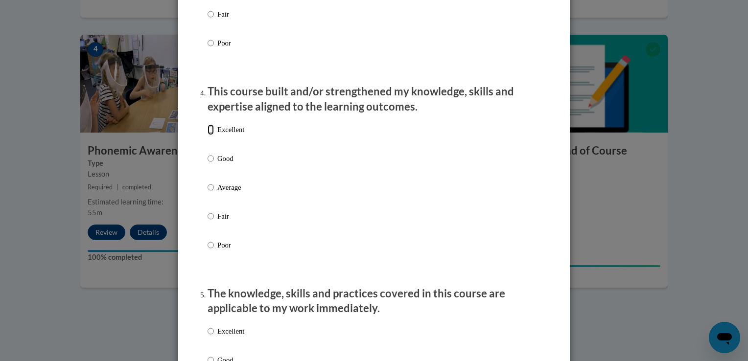
click at [208, 135] on input "Excellent" at bounding box center [211, 129] width 6 height 11
radio input "true"
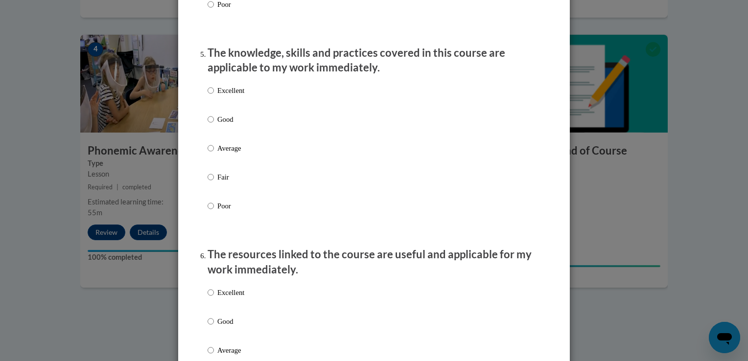
scroll to position [884, 0]
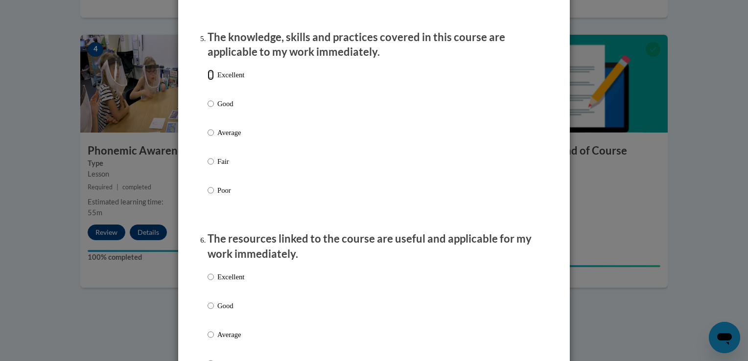
click at [208, 80] on input "Excellent" at bounding box center [211, 74] width 6 height 11
radio input "true"
click at [208, 282] on input "Excellent" at bounding box center [211, 277] width 6 height 11
radio input "true"
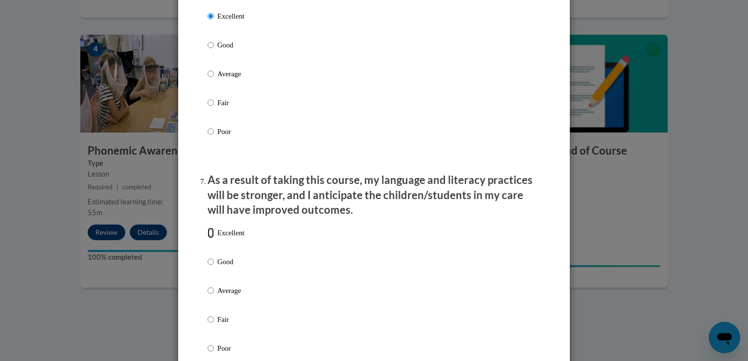
click at [208, 238] on input "Excellent" at bounding box center [211, 233] width 6 height 11
radio input "true"
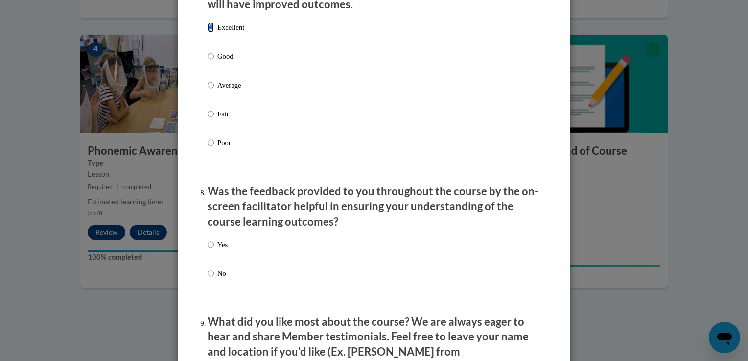
scroll to position [1352, 0]
click at [208, 249] on input "Yes" at bounding box center [211, 243] width 6 height 11
radio input "true"
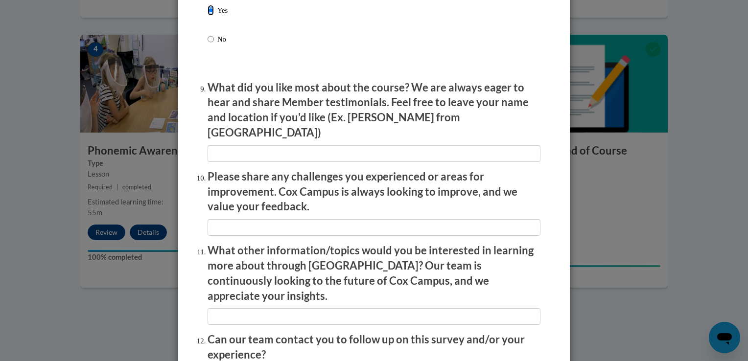
scroll to position [1677, 0]
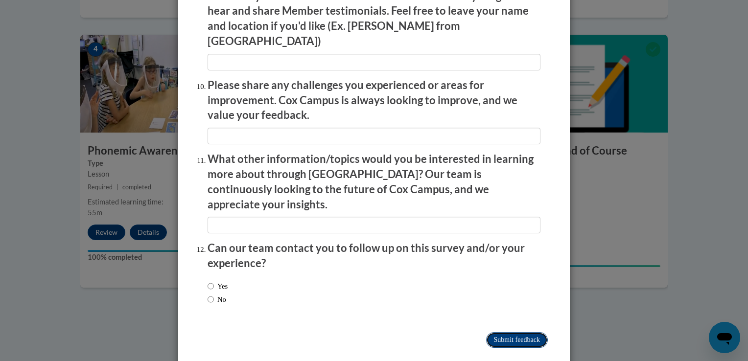
click at [509, 332] on input "Submit feedback" at bounding box center [517, 340] width 62 height 16
